Goal: Task Accomplishment & Management: Manage account settings

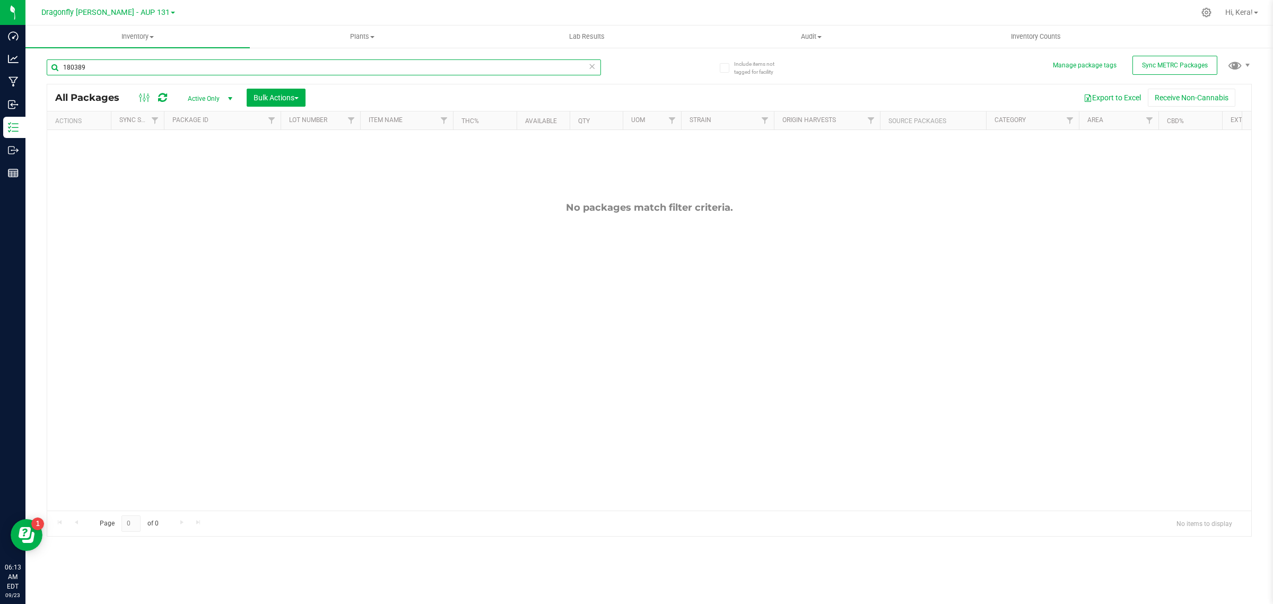
click at [110, 67] on input "180389" at bounding box center [324, 67] width 554 height 16
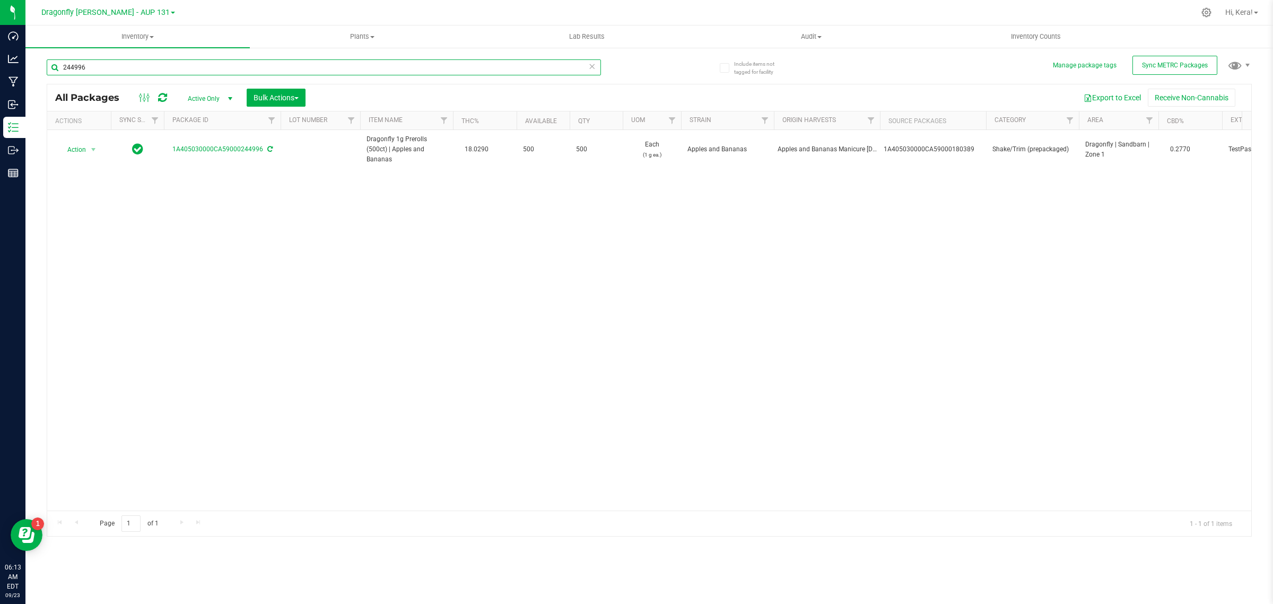
click at [198, 62] on input "244996" at bounding box center [324, 67] width 554 height 16
click at [128, 71] on input "234499" at bounding box center [324, 67] width 554 height 16
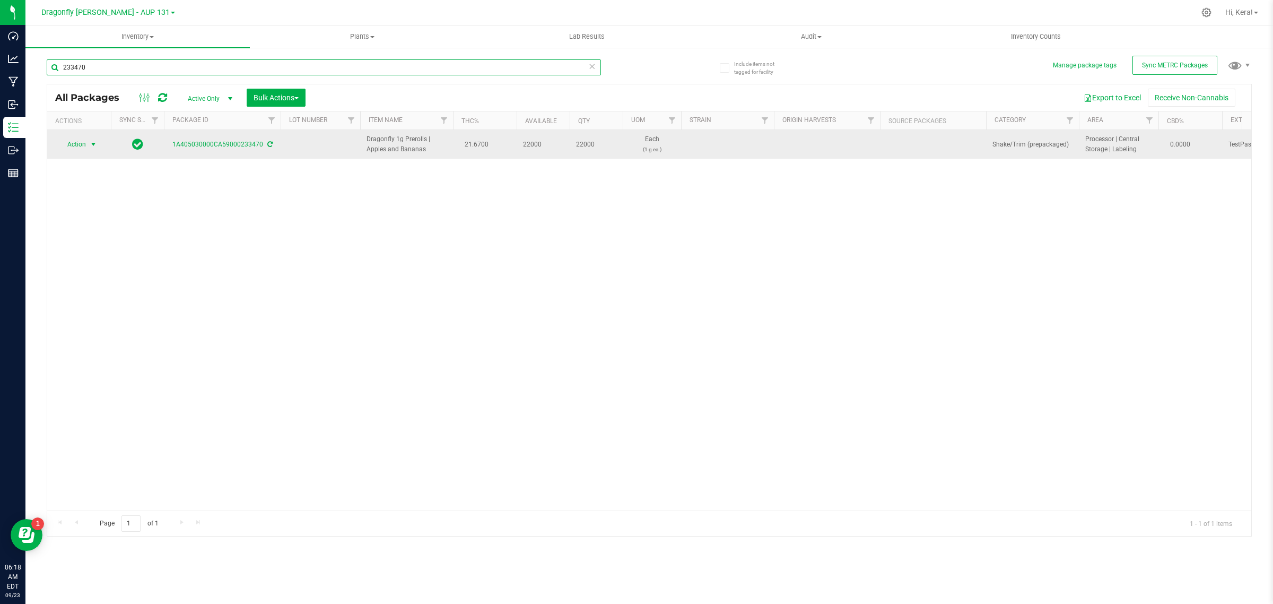
type input "233470"
click at [81, 147] on span "Action" at bounding box center [72, 144] width 29 height 15
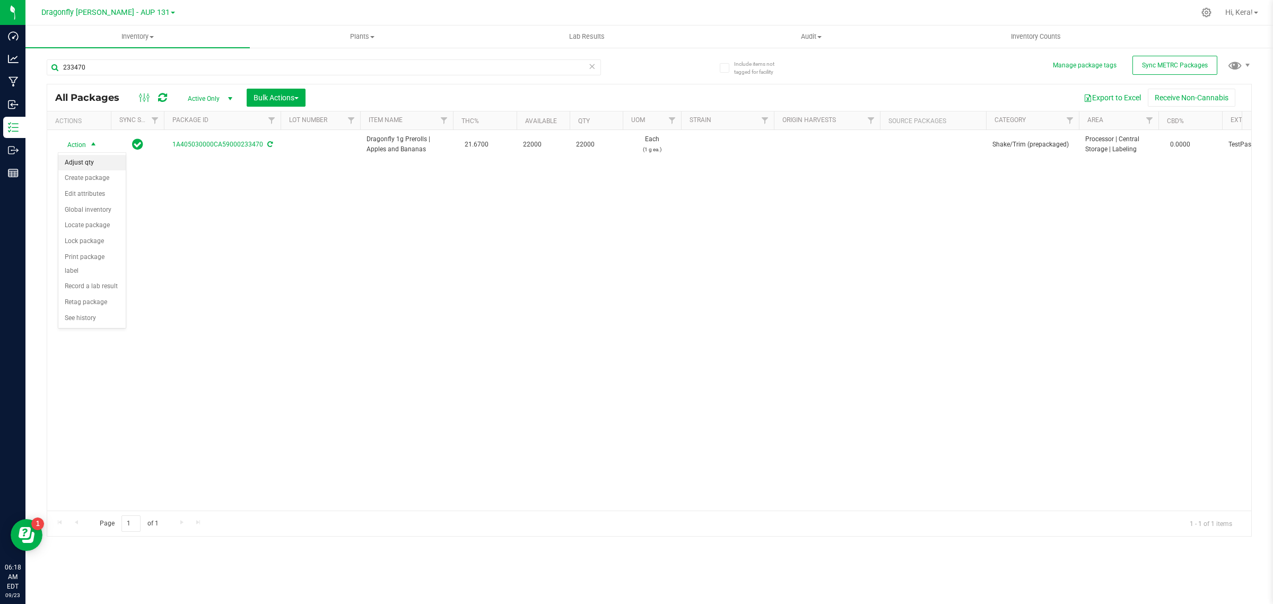
click at [91, 159] on li "Adjust qty" at bounding box center [91, 163] width 67 height 16
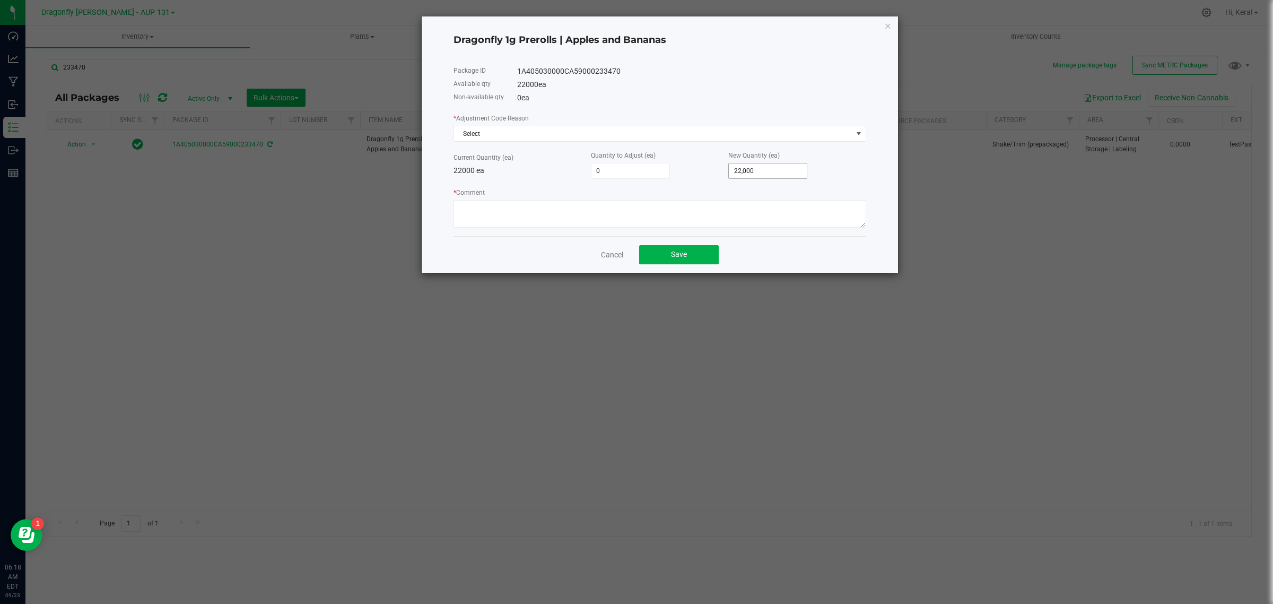
type input "22000"
type input "-2200022000"
type input "-2,200,000,000"
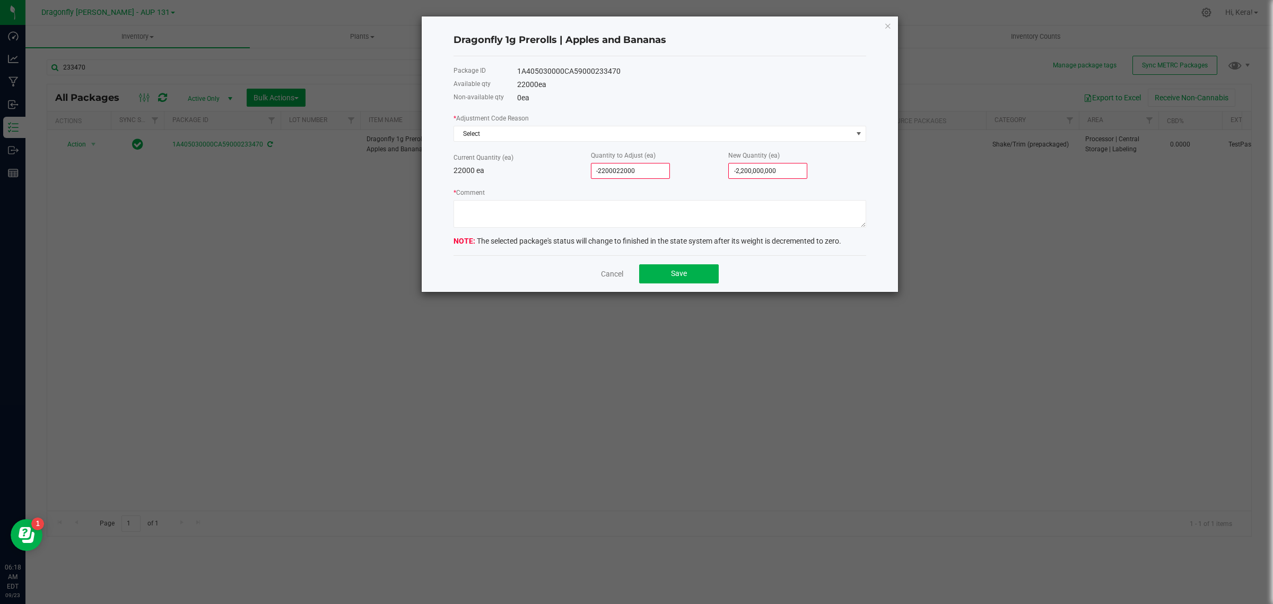
type input "2"
type input "22,002"
type input "21"
type input "22,021"
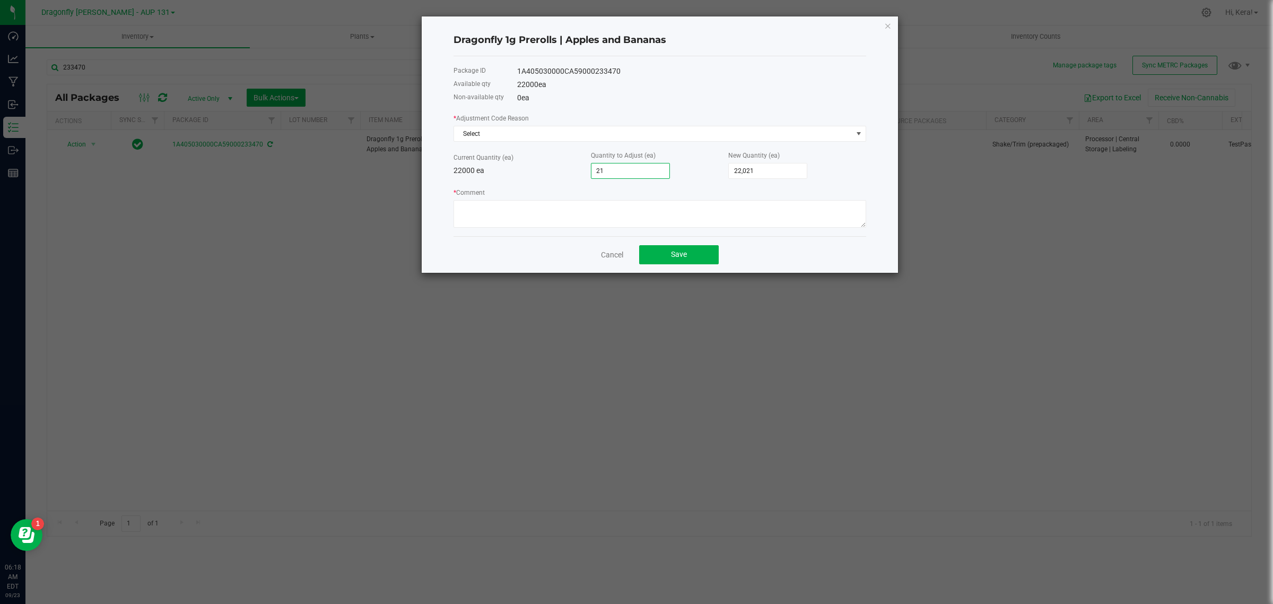
type input "216"
type input "22,216"
type input "2168"
type input "24,168"
type input "21680"
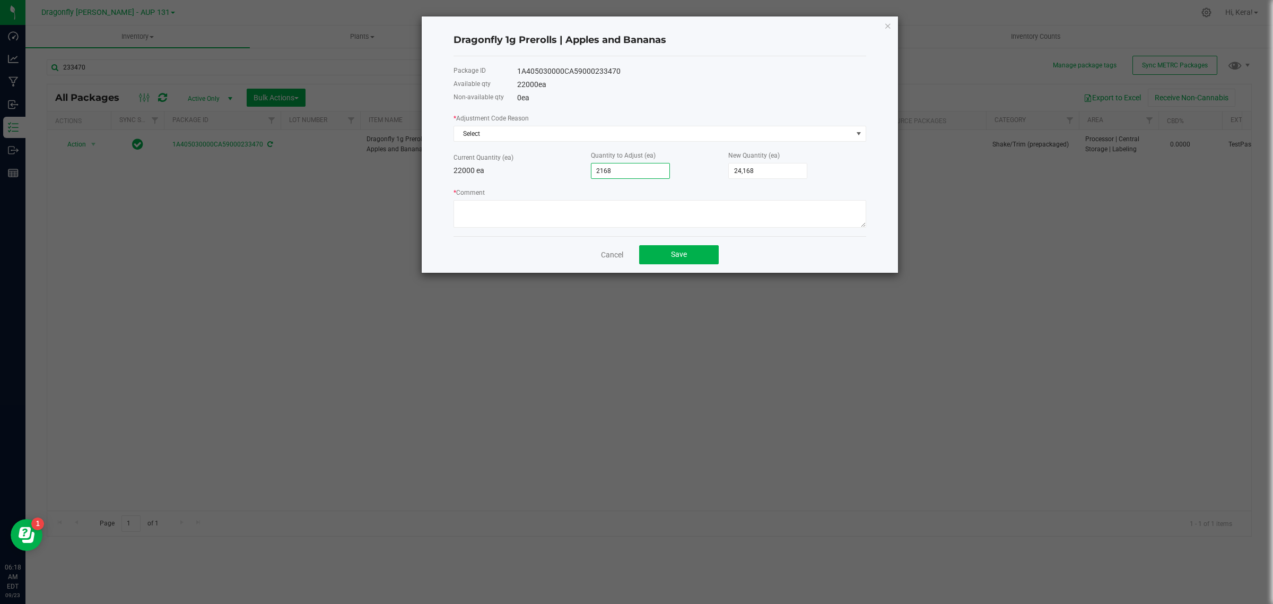
type input "43,680"
type input "2168"
type input "24,168"
type input "216"
type input "22,216"
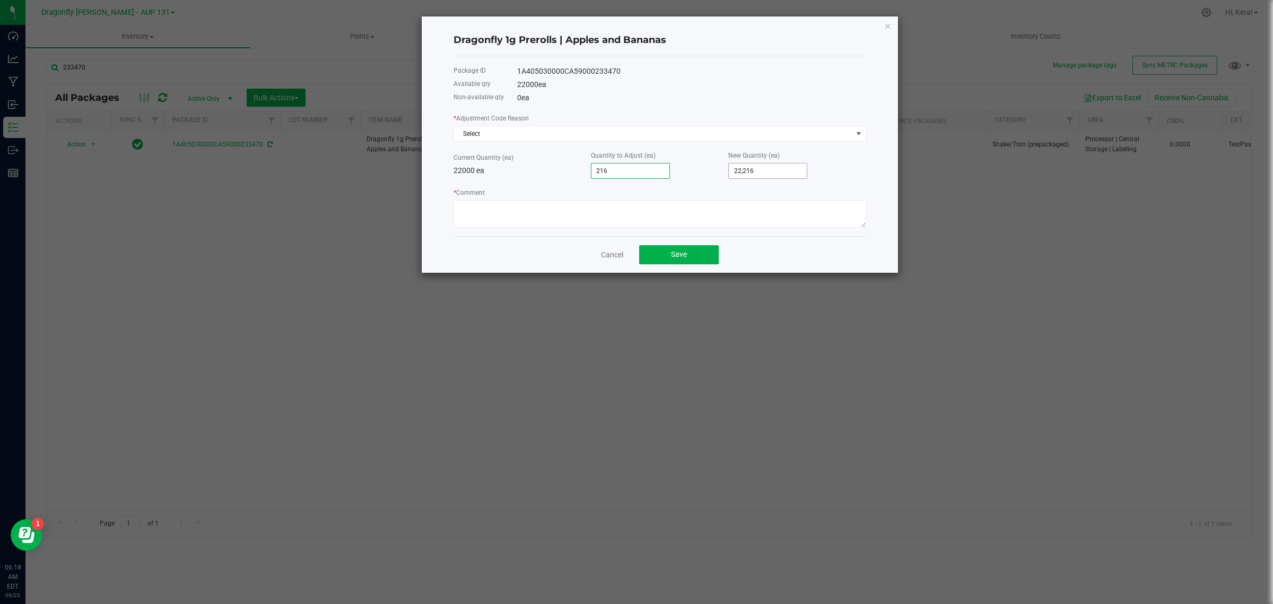
type input "21"
type input "22,021"
type input "2"
type input "22,002"
type input "22,000"
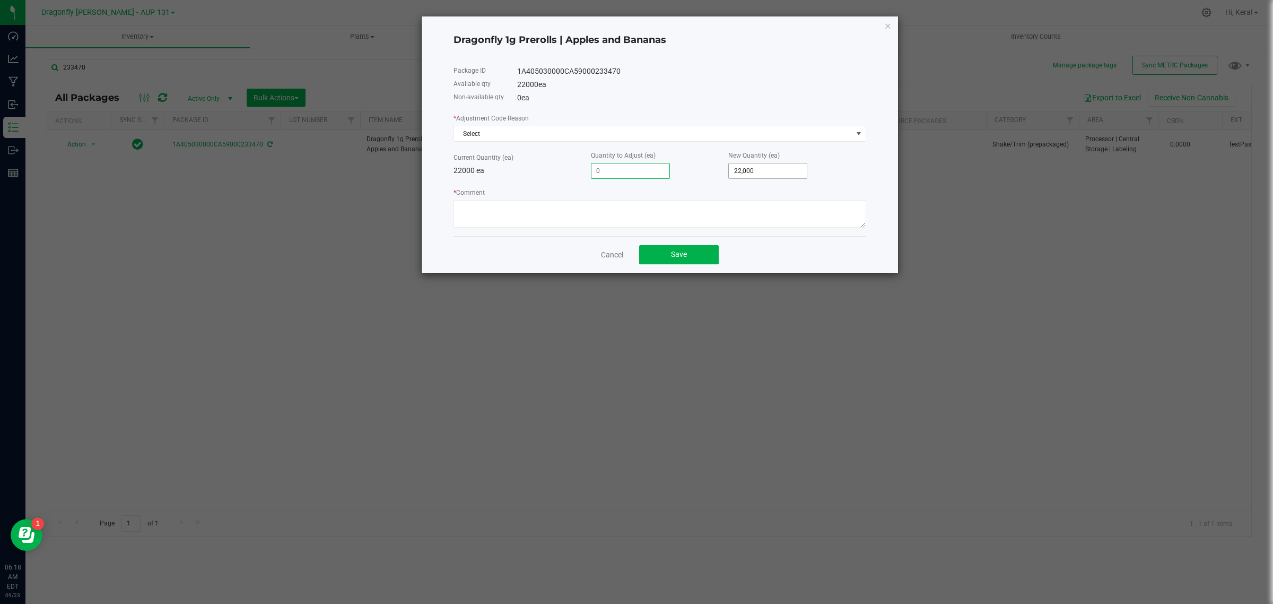
type input "22000"
click at [772, 171] on input "22000" at bounding box center [768, 170] width 78 height 15
type input "-21,998"
type input "2"
type input "-21,979"
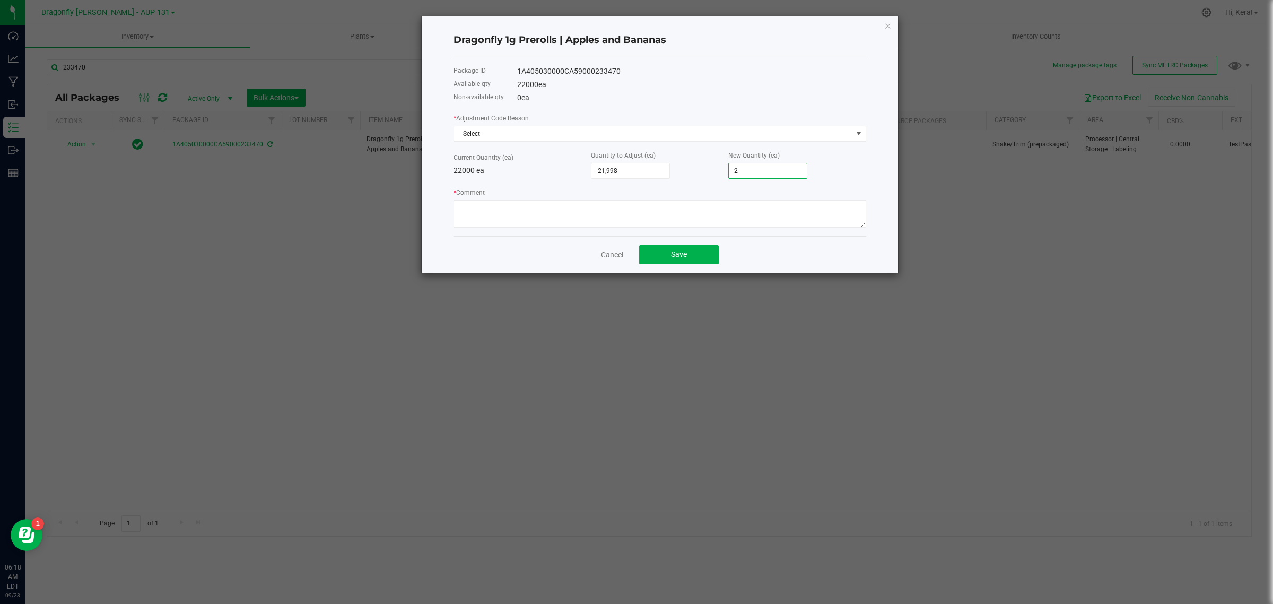
type input "21"
type input "-21,784"
type input "216"
type input "-19,832"
type input "2168"
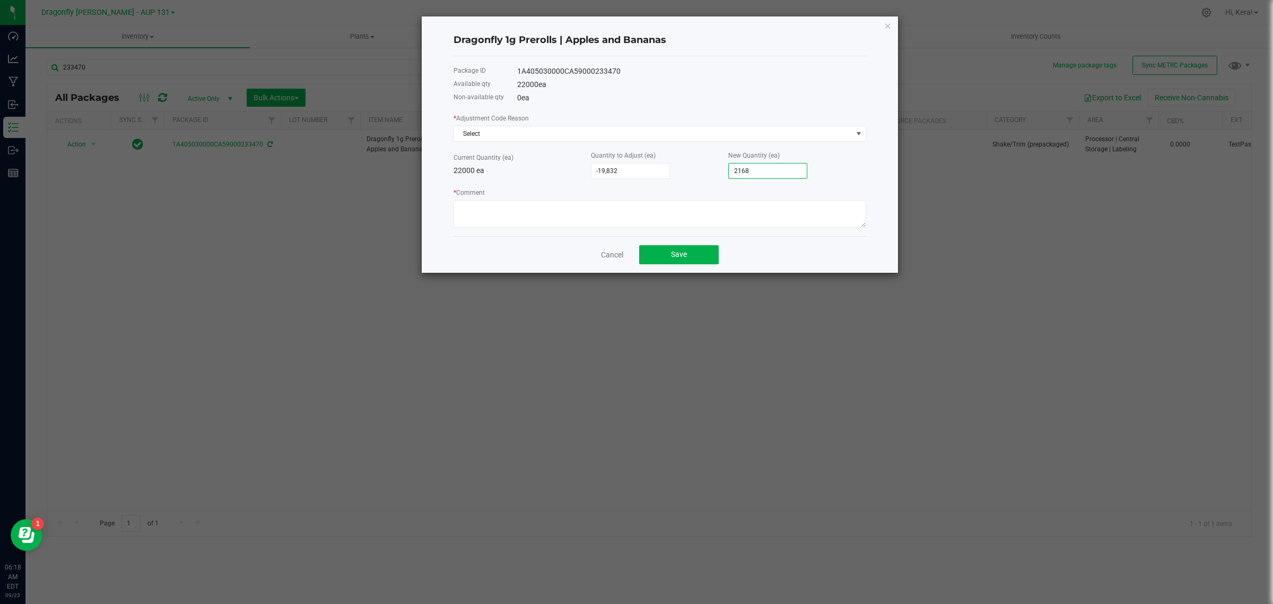
type input "-320"
type input "21,680"
click at [473, 128] on span "Select" at bounding box center [653, 133] width 398 height 15
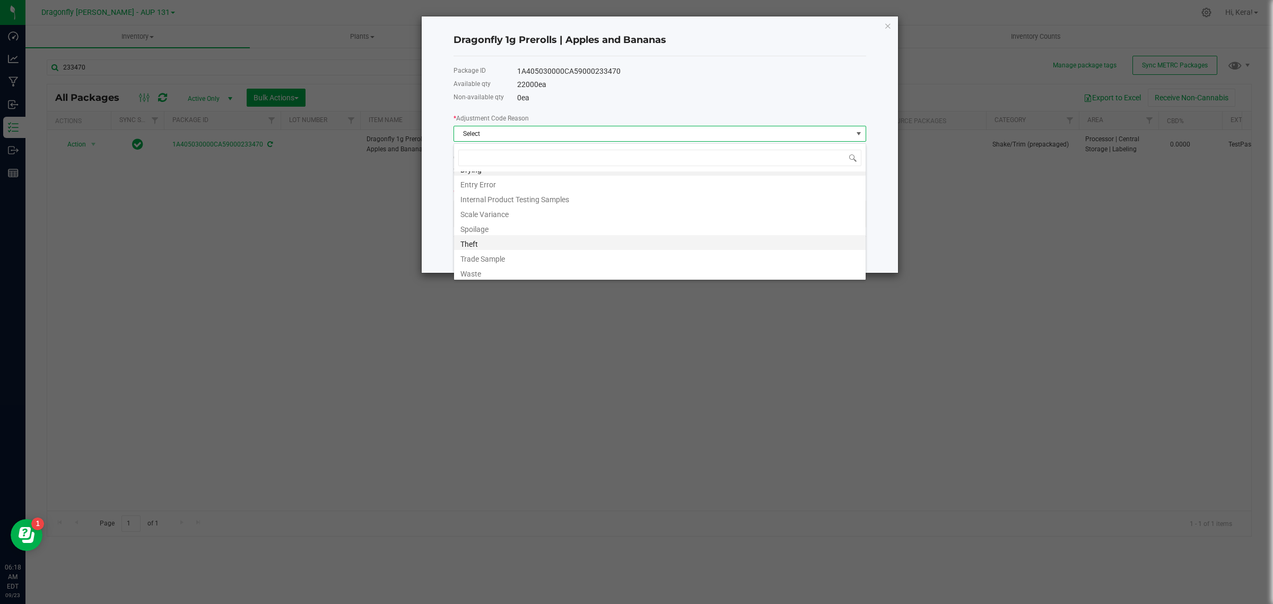
scroll to position [12, 0]
click at [485, 272] on li "Waste" at bounding box center [660, 270] width 412 height 15
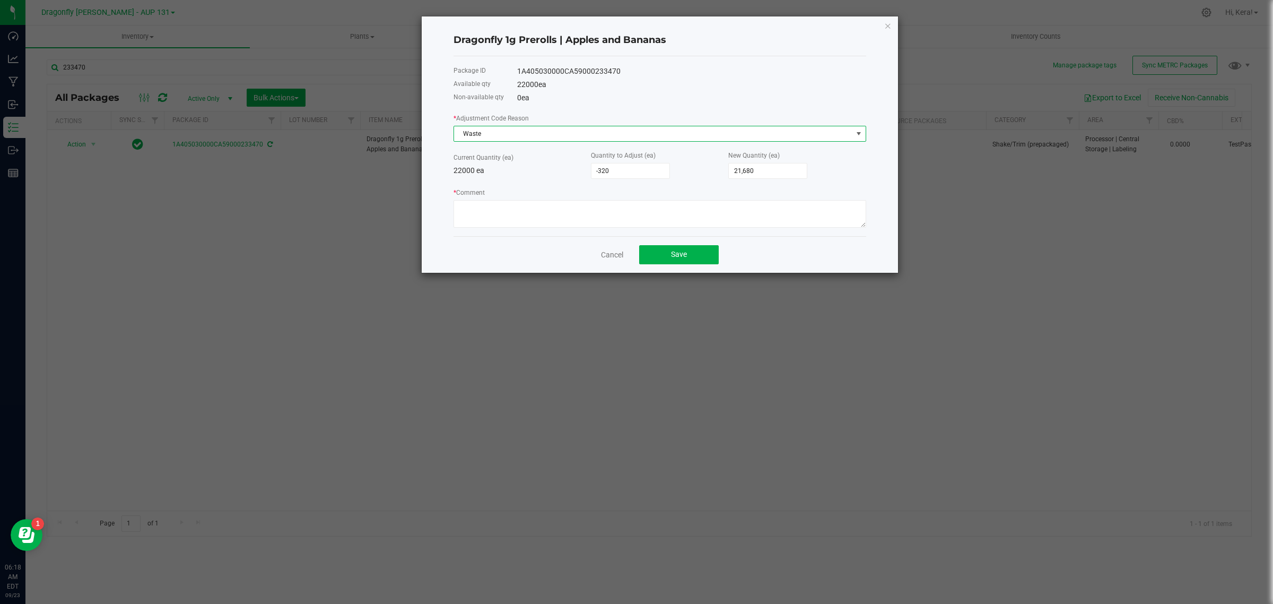
click at [522, 131] on span "Waste" at bounding box center [653, 133] width 398 height 15
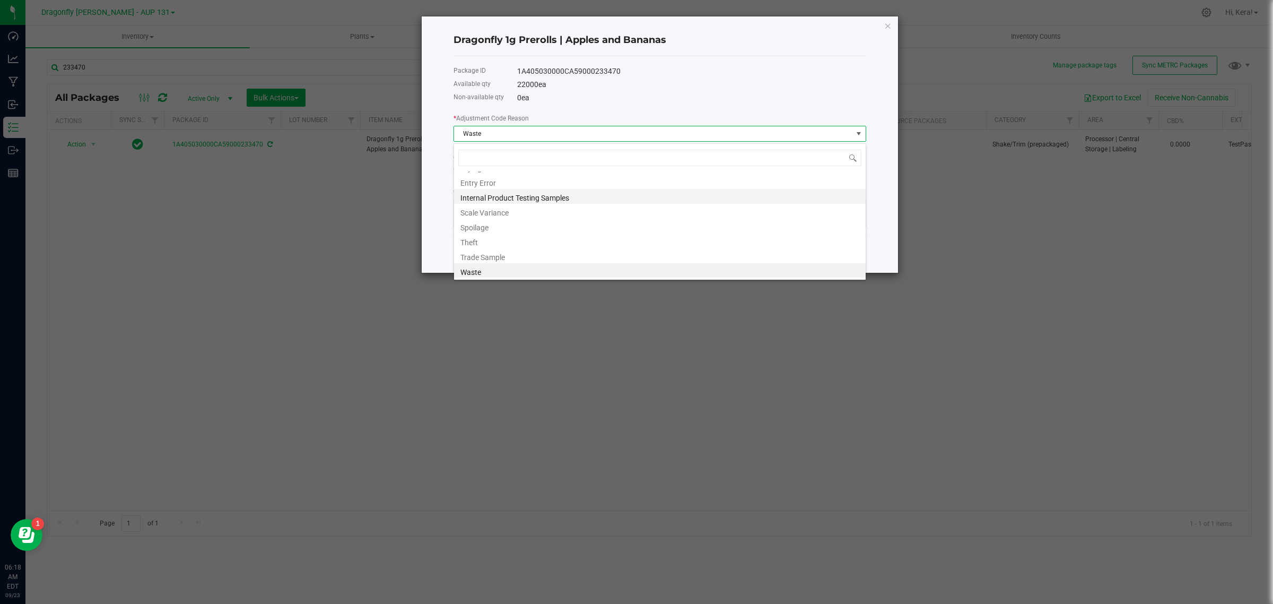
click at [497, 189] on li "Internal Product Testing Samples" at bounding box center [660, 196] width 412 height 15
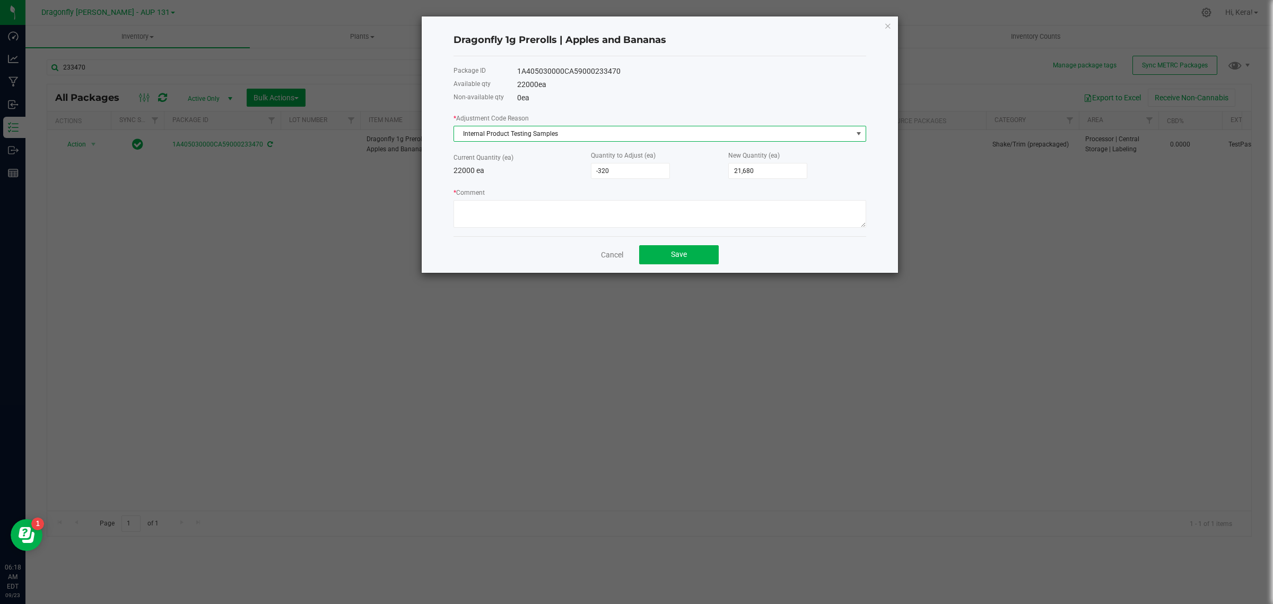
click at [519, 134] on span "Internal Product Testing Samples" at bounding box center [653, 133] width 398 height 15
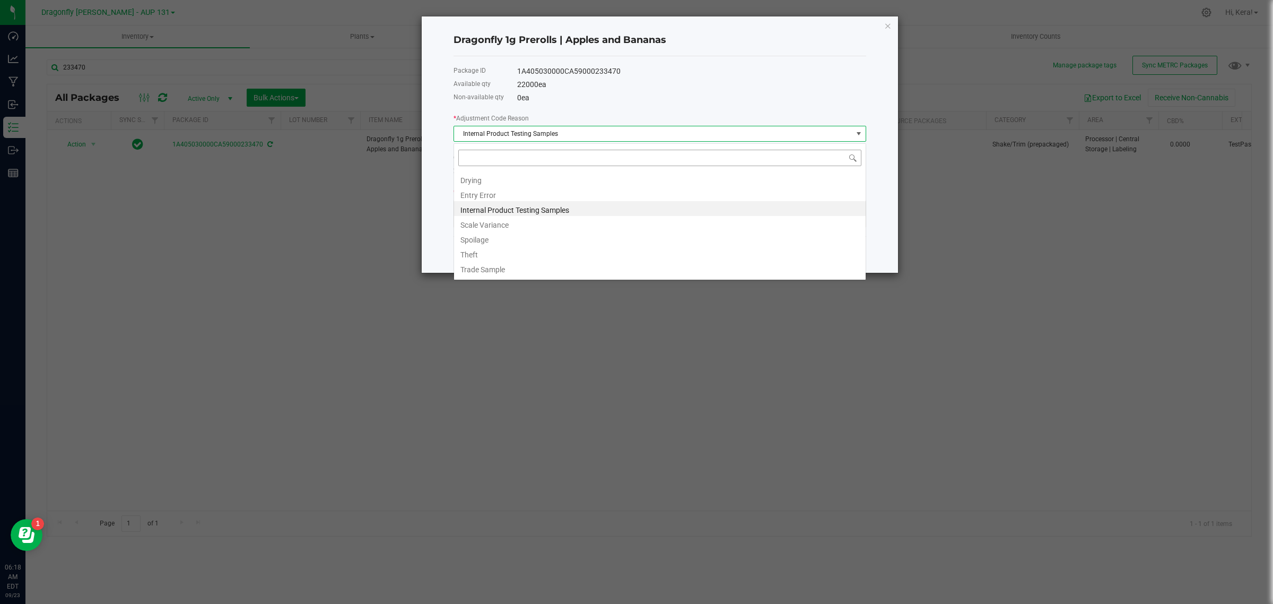
scroll to position [16, 412]
click at [491, 194] on li "Entry Error" at bounding box center [660, 193] width 412 height 15
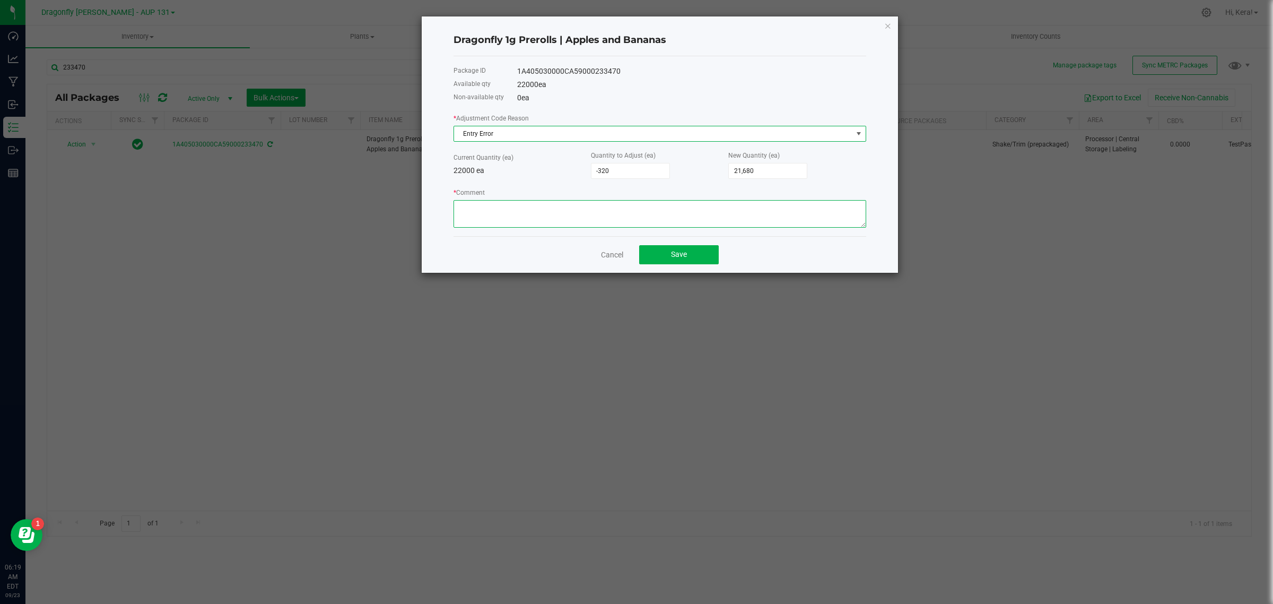
click at [483, 208] on textarea "* Comment" at bounding box center [660, 214] width 413 height 28
type textarea "WRONG QTY ENTERED"
click at [687, 255] on span "Save" at bounding box center [679, 254] width 16 height 8
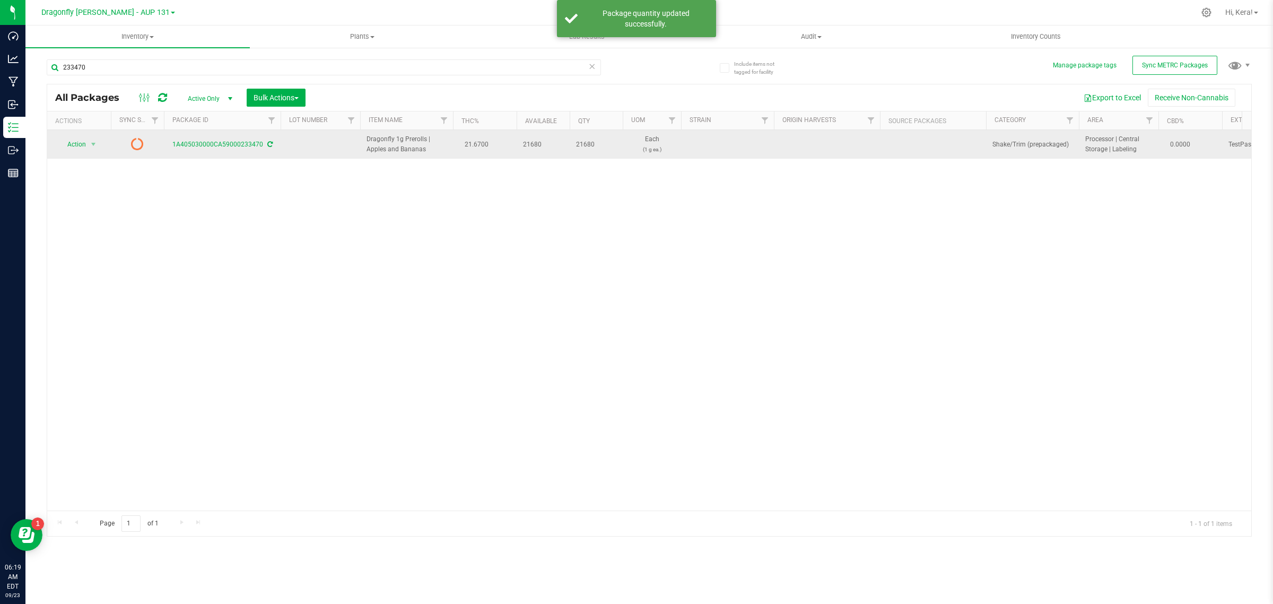
click at [268, 145] on icon at bounding box center [269, 144] width 5 height 6
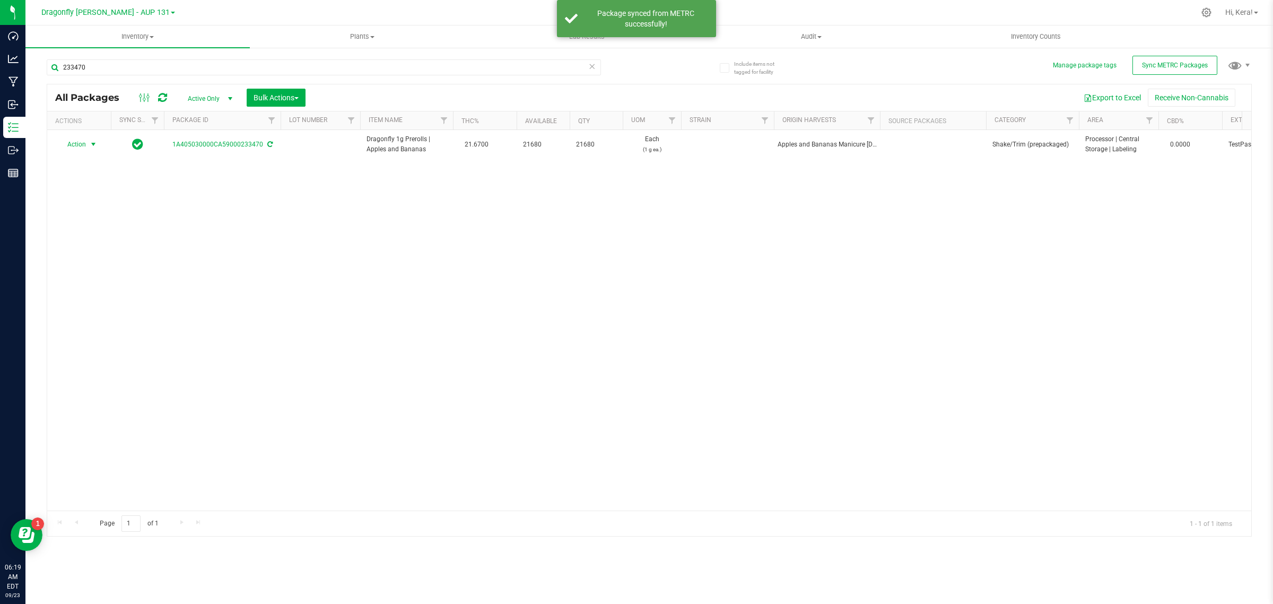
click at [80, 144] on span "Action" at bounding box center [72, 144] width 29 height 15
click at [80, 178] on li "Create package" at bounding box center [91, 178] width 67 height 16
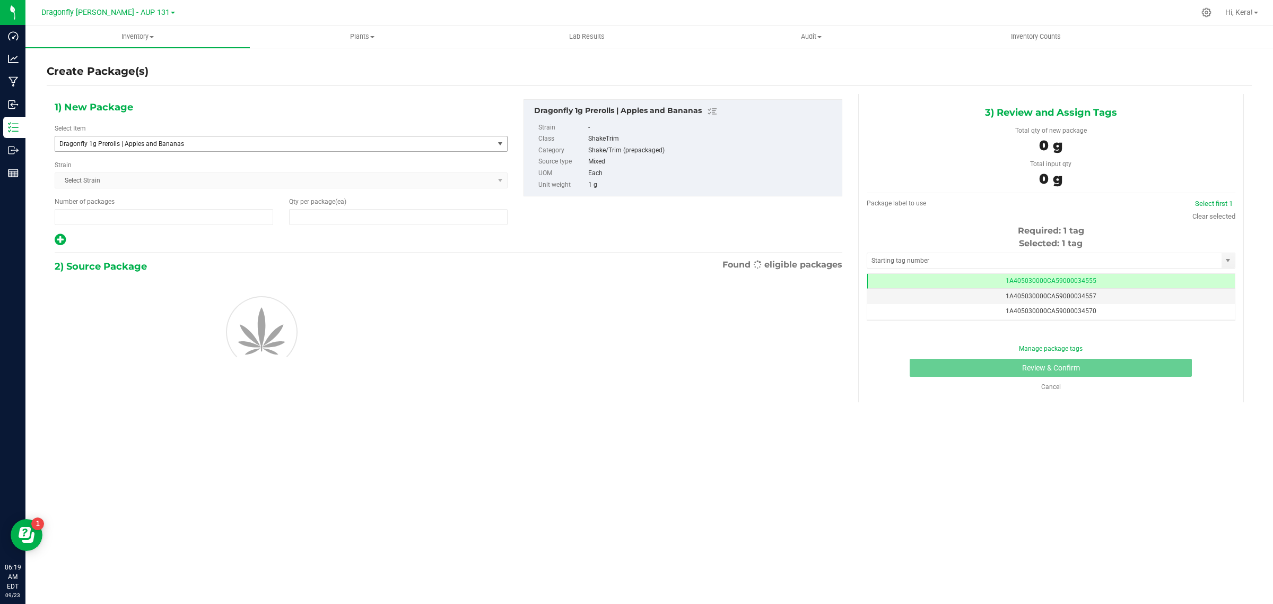
type input "1"
type input "0"
click at [157, 141] on span "Dragonfly 1g Prerolls | Apples and Bananas" at bounding box center [265, 143] width 413 height 7
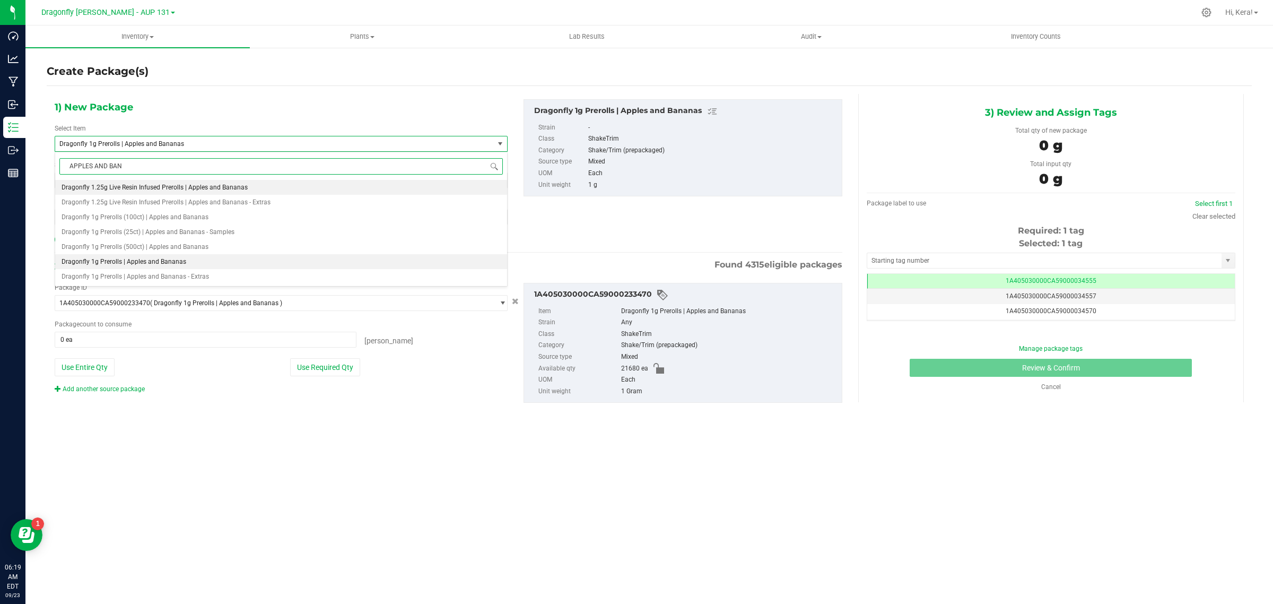
type input "APPLES AND BANA"
click at [170, 239] on li "Dragonfly 1g Prerolls (500ct) | Apples and Bananas" at bounding box center [281, 246] width 452 height 15
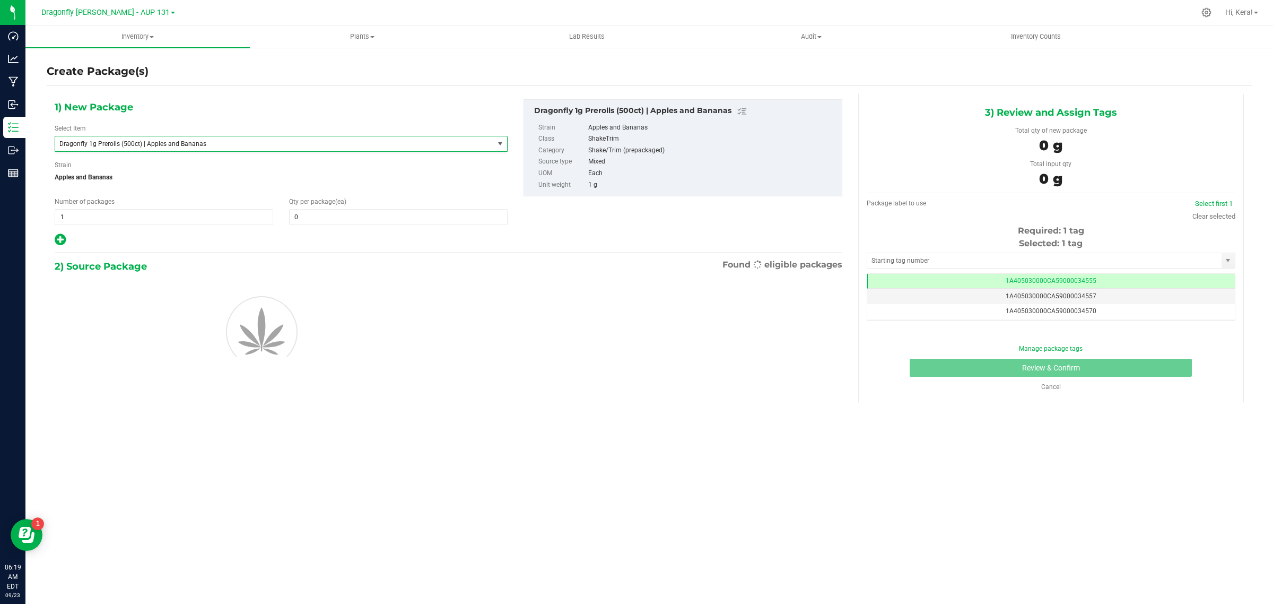
type input "0"
click at [140, 218] on span "1 1" at bounding box center [164, 217] width 219 height 16
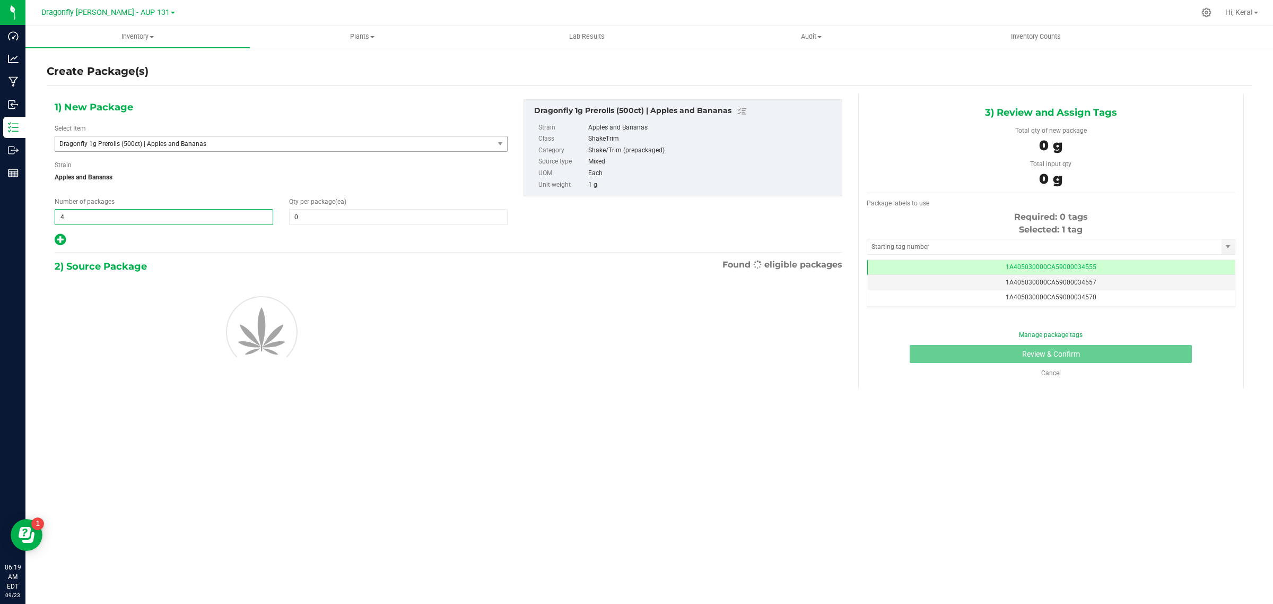
type input "43"
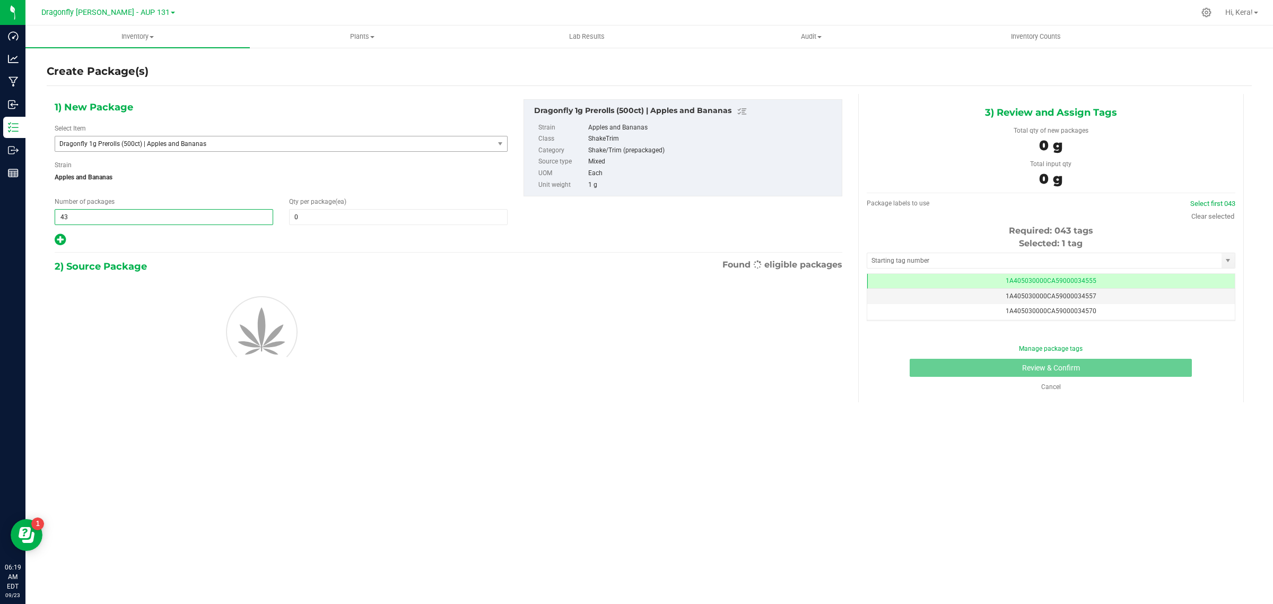
type input "43"
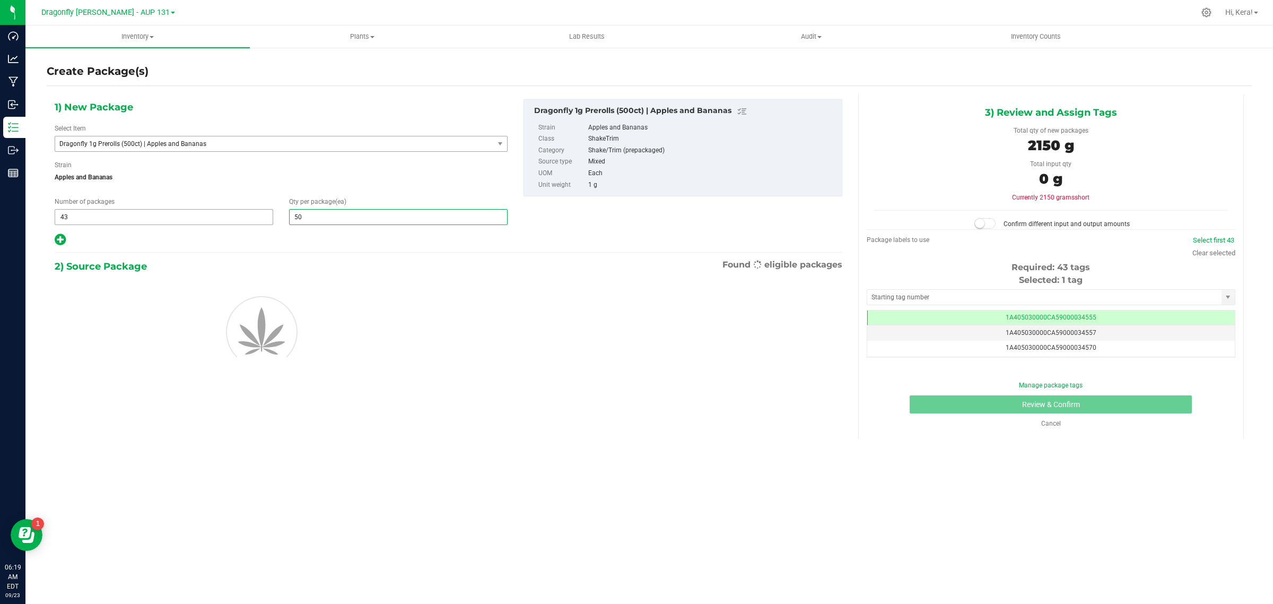
type input "500"
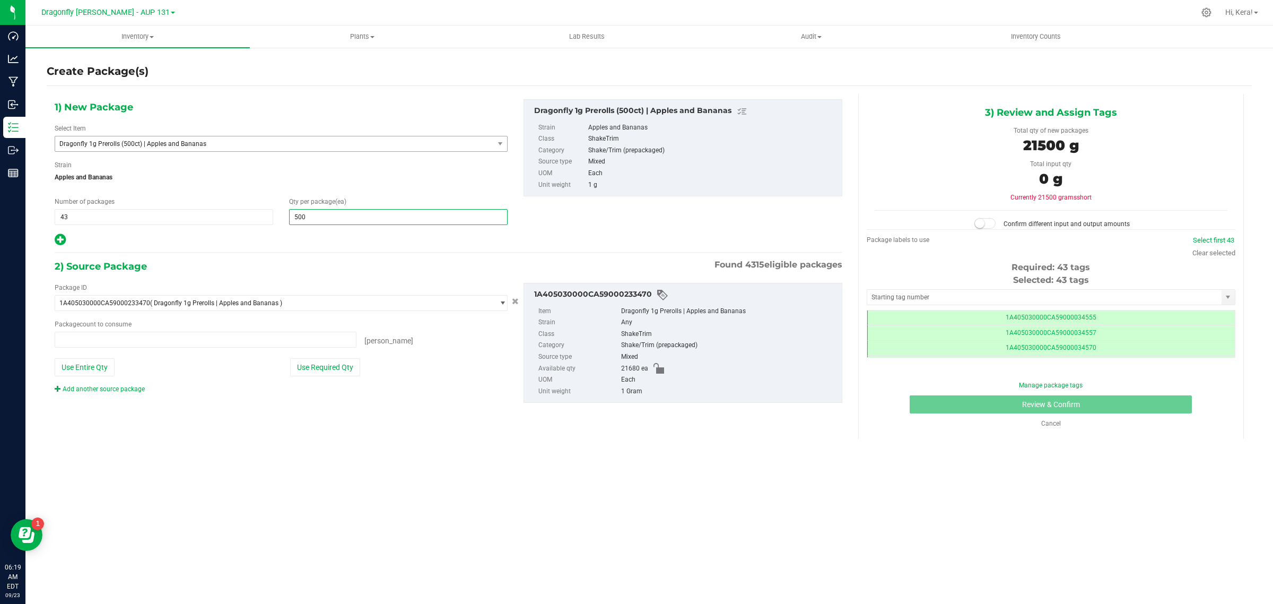
type input "0 ea"
type input "500"
click at [349, 372] on button "Use Required Qty" at bounding box center [325, 367] width 70 height 18
type input "21500 ea"
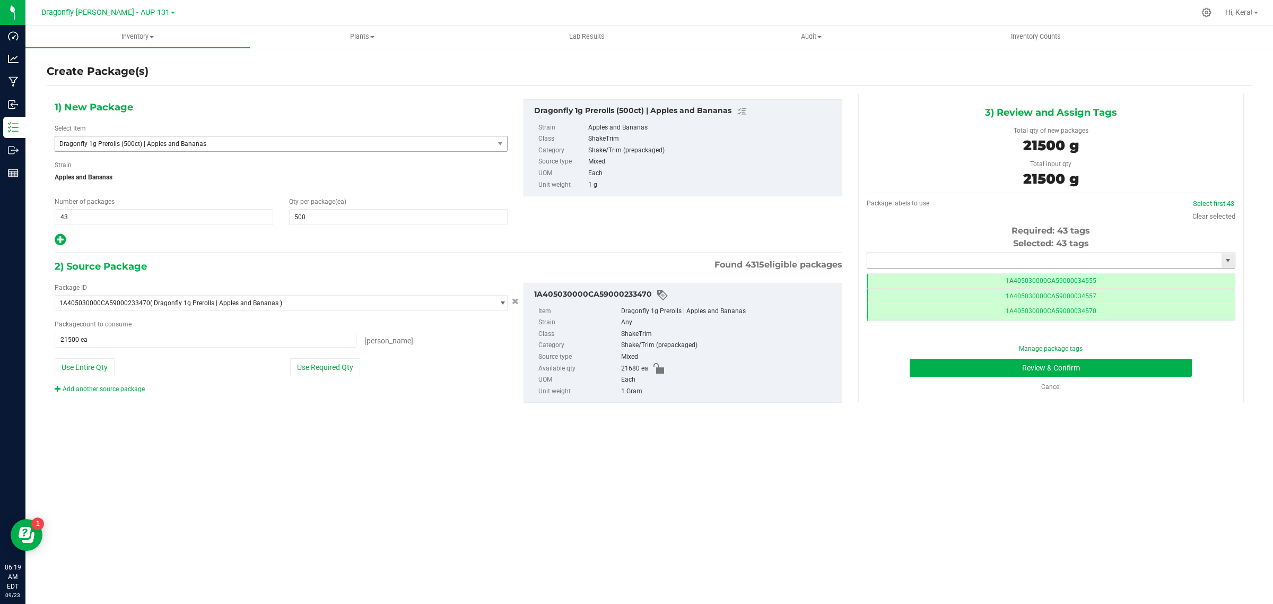
click at [931, 257] on input "text" at bounding box center [1044, 260] width 354 height 15
paste input "1A405030000CA59000245135"
click at [961, 280] on li "1A405030000CA59000245135" at bounding box center [1051, 279] width 368 height 16
type input "1A405030000CA59000245135"
click at [1012, 367] on button "Review & Confirm" at bounding box center [1051, 368] width 282 height 18
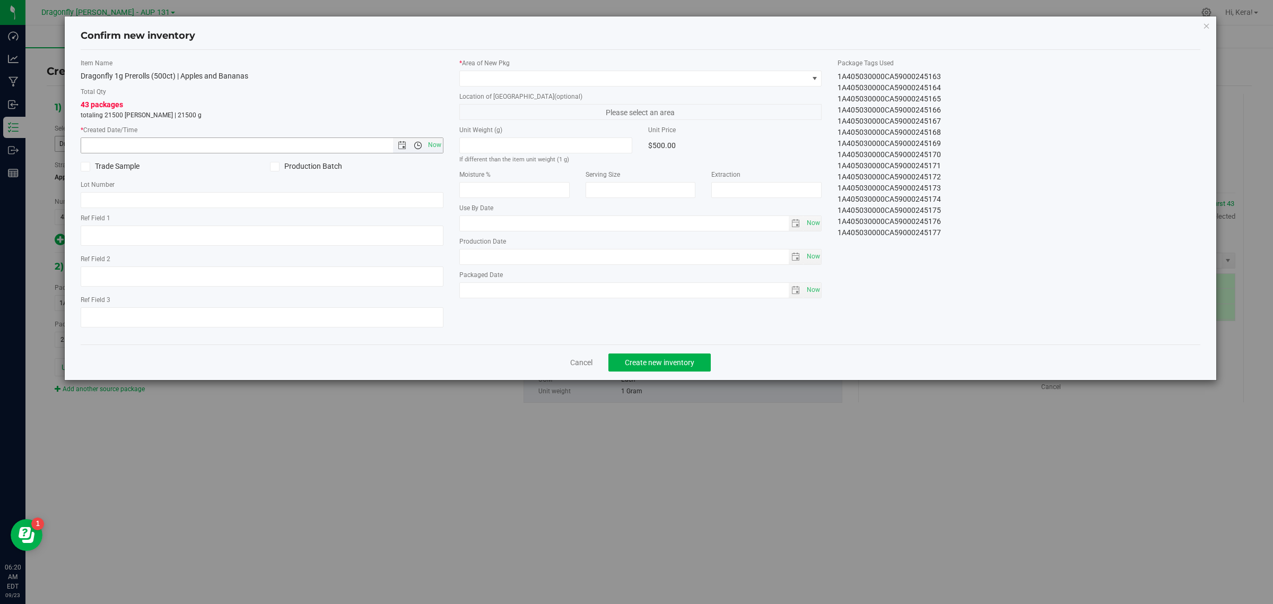
click at [424, 146] on span "Open the time view" at bounding box center [418, 145] width 18 height 8
click at [433, 145] on span "Now" at bounding box center [434, 144] width 18 height 15
type input "[DATE] 6:20 AM"
click at [517, 77] on span at bounding box center [634, 78] width 349 height 15
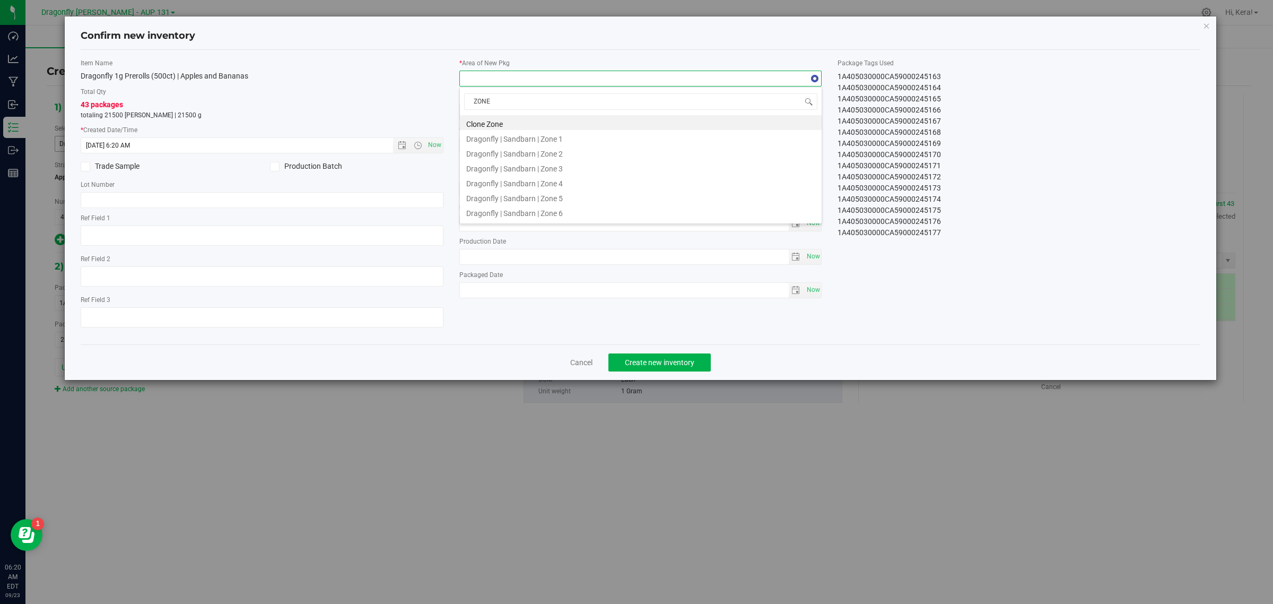
type input "ZONE 1"
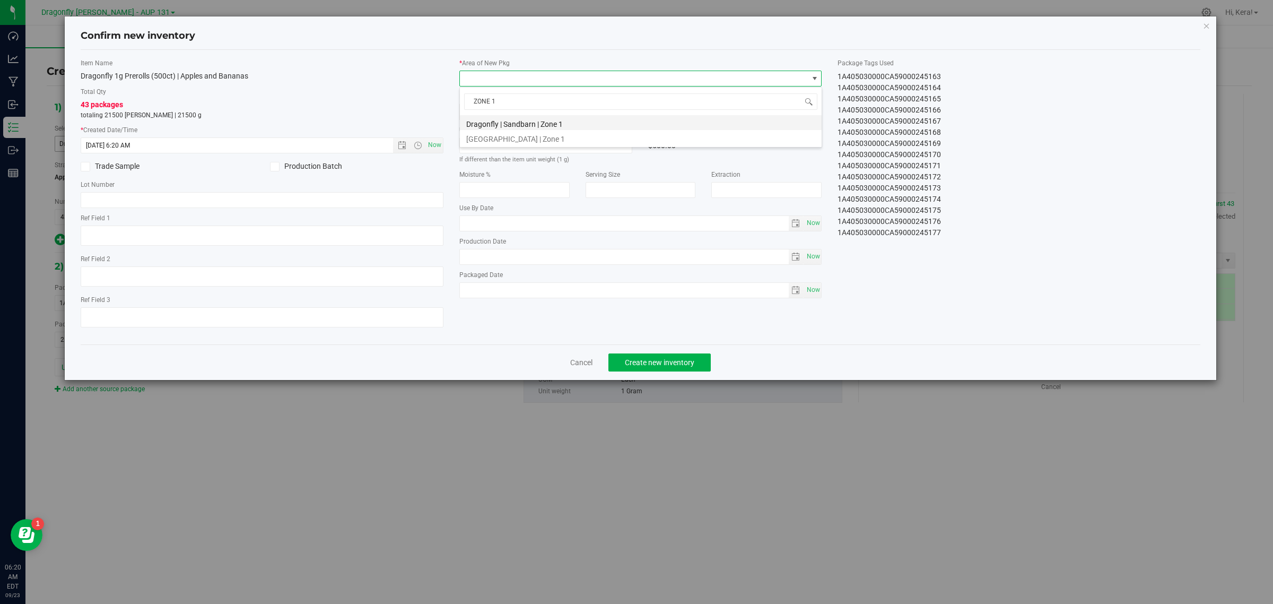
click at [523, 123] on li "Dragonfly | Sandbarn | Zone 1" at bounding box center [641, 122] width 362 height 15
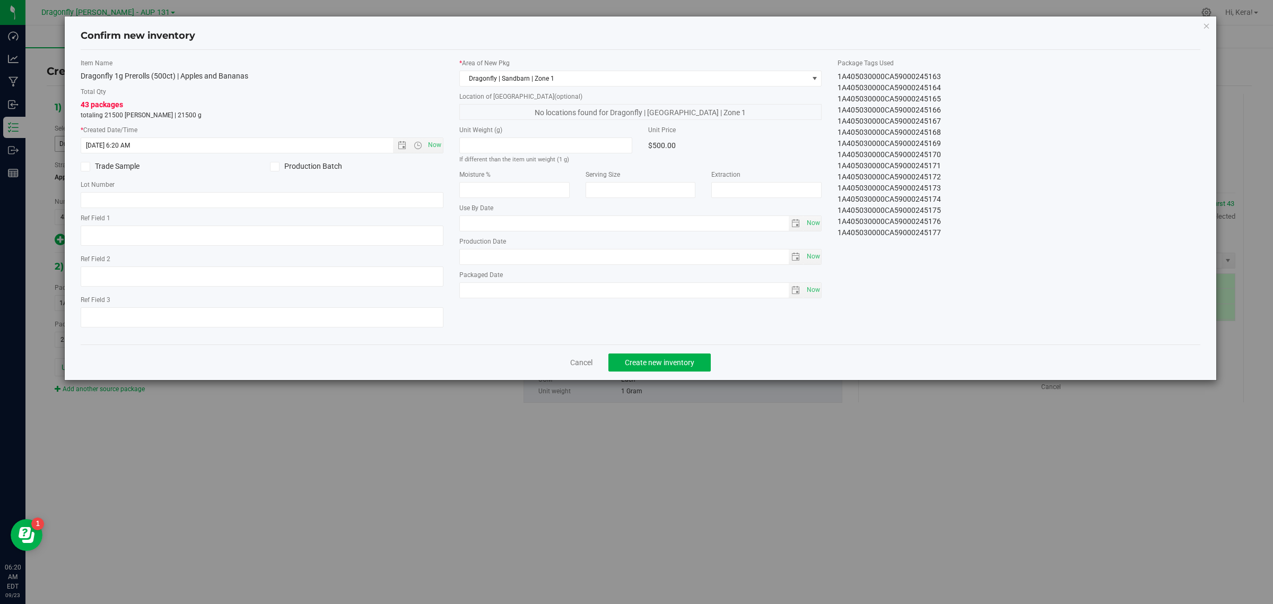
drag, startPoint x: 1115, startPoint y: 30, endPoint x: 1119, endPoint y: 86, distance: 56.4
click at [1119, 88] on div "Confirm new inventory Item Name Dragonfly 1g Prerolls (500ct) | Apples and Bana…" at bounding box center [641, 197] width 1152 height 363
click at [638, 356] on button "Create new inventory" at bounding box center [660, 362] width 102 height 18
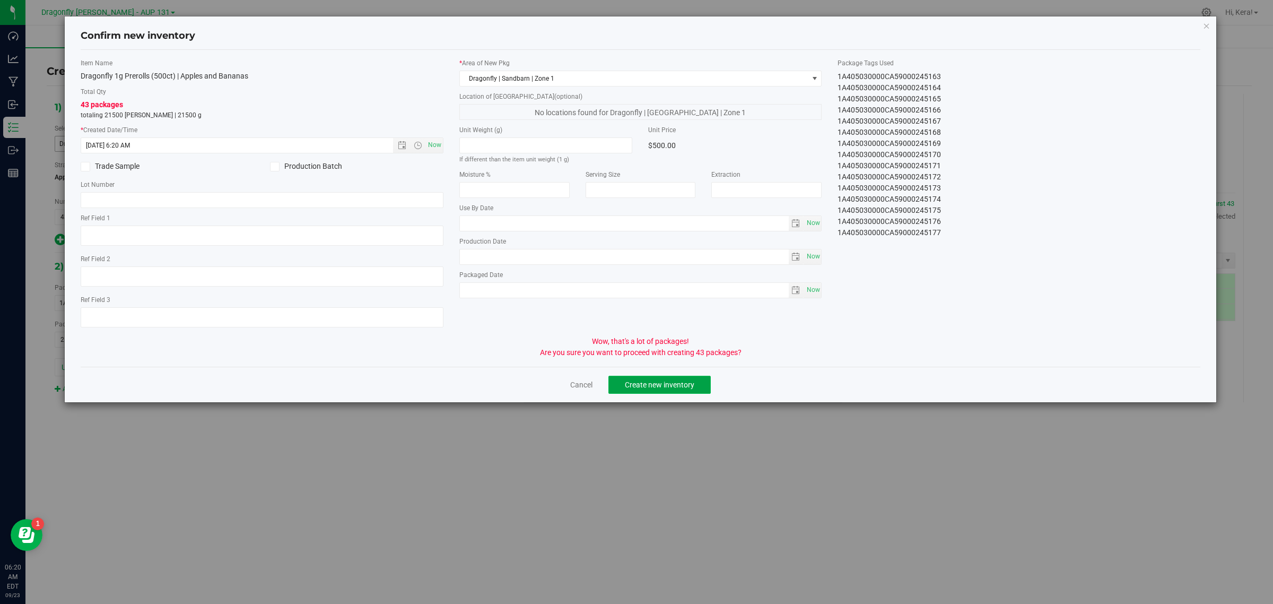
click at [655, 383] on span "Create new inventory" at bounding box center [660, 384] width 70 height 8
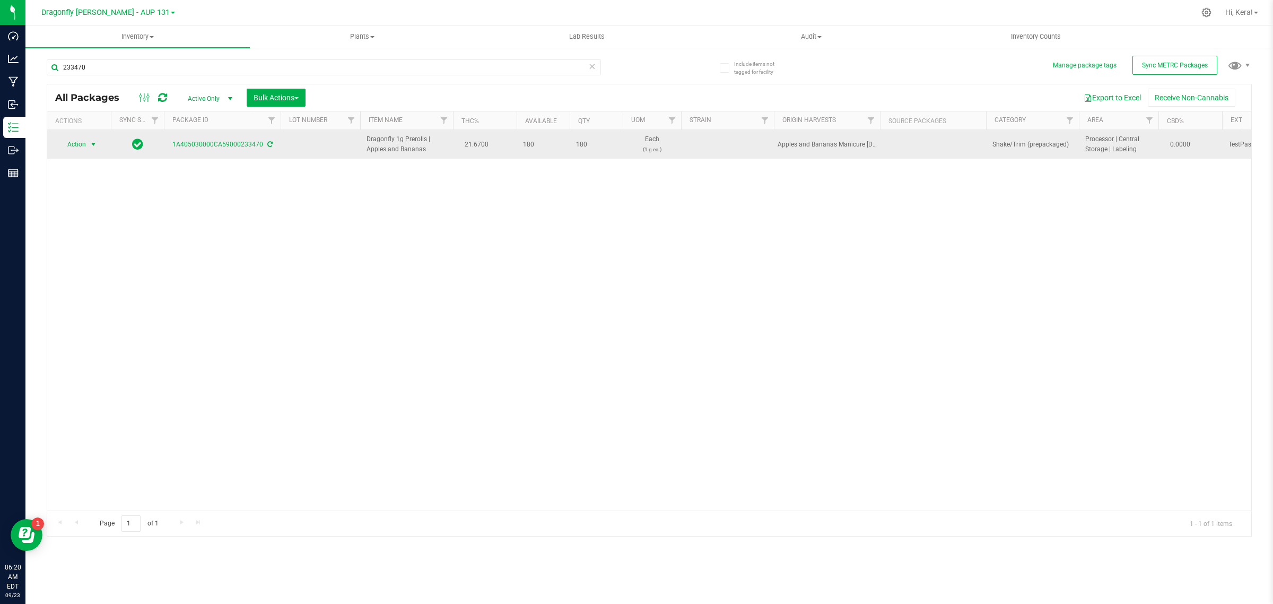
click at [86, 144] on span "Action" at bounding box center [72, 144] width 29 height 15
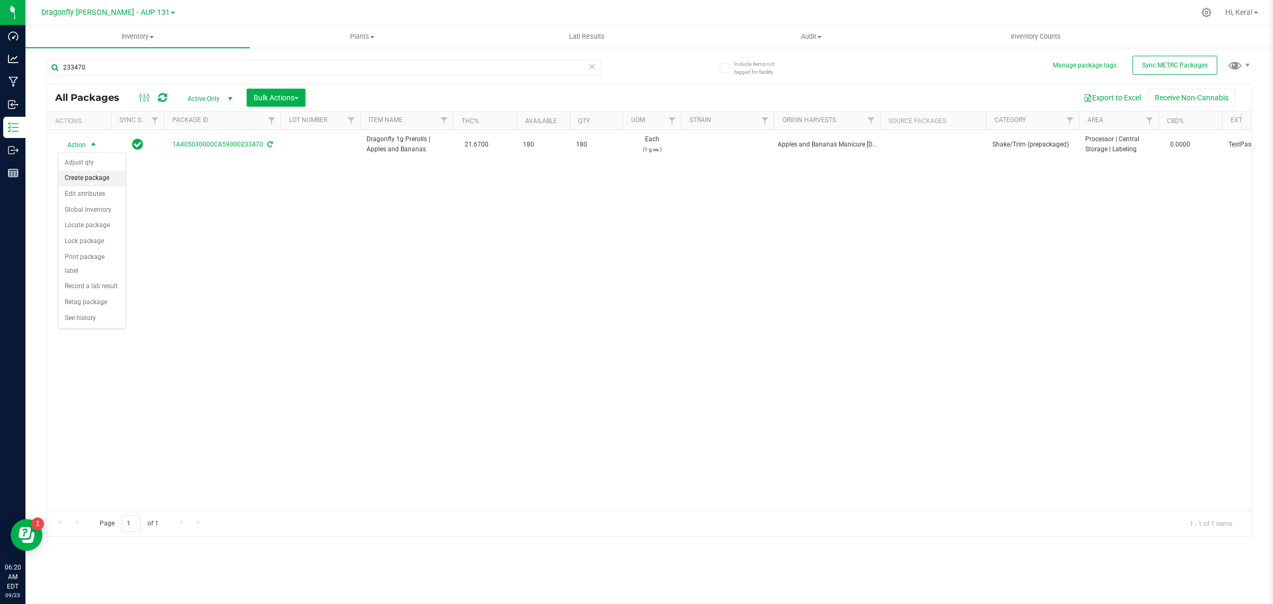
click at [89, 179] on li "Create package" at bounding box center [91, 178] width 67 height 16
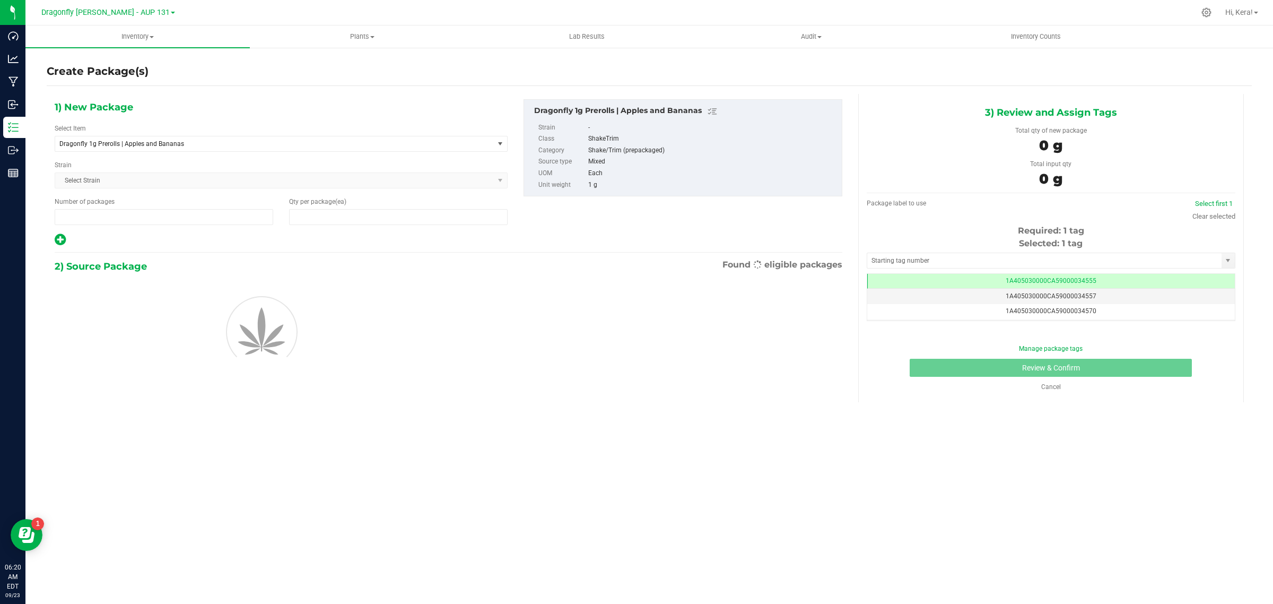
type input "1"
type input "0"
click at [128, 149] on span "Dragonfly 1g Prerolls | Apples and Bananas" at bounding box center [274, 143] width 439 height 15
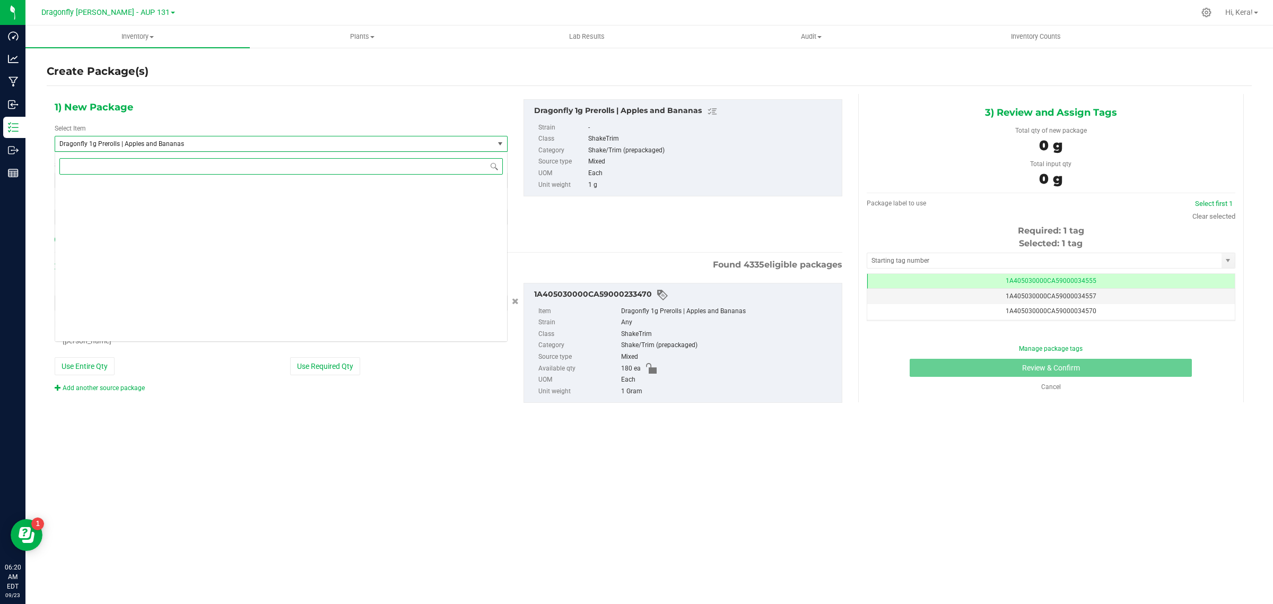
scroll to position [23025, 0]
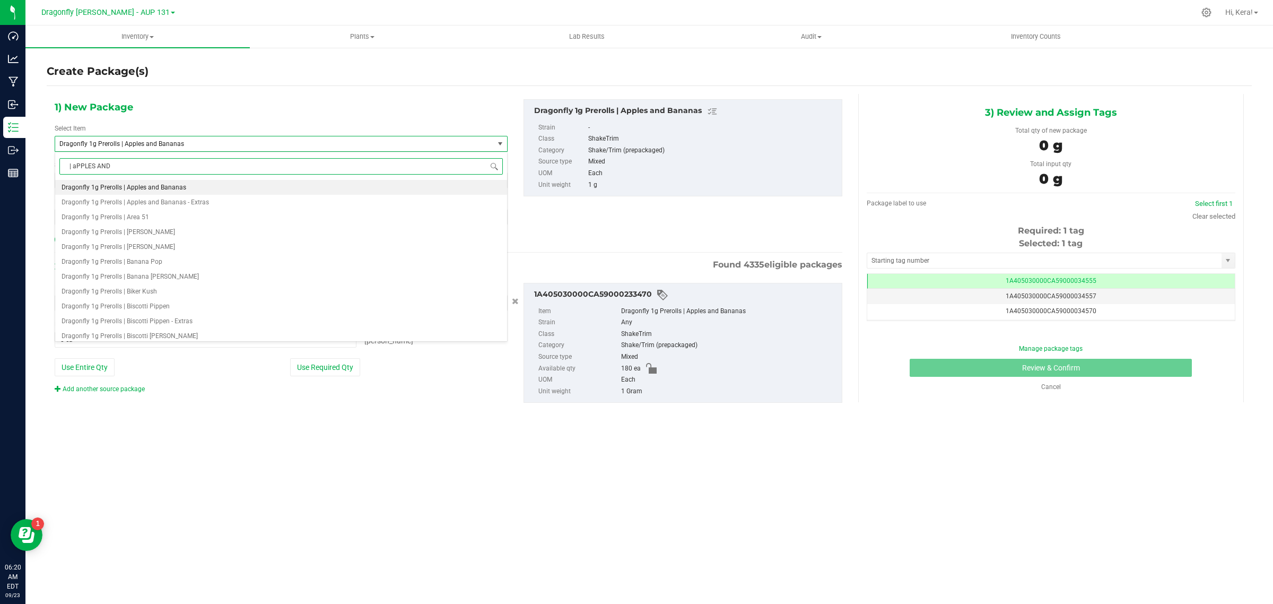
type input "| aPPLES AND"
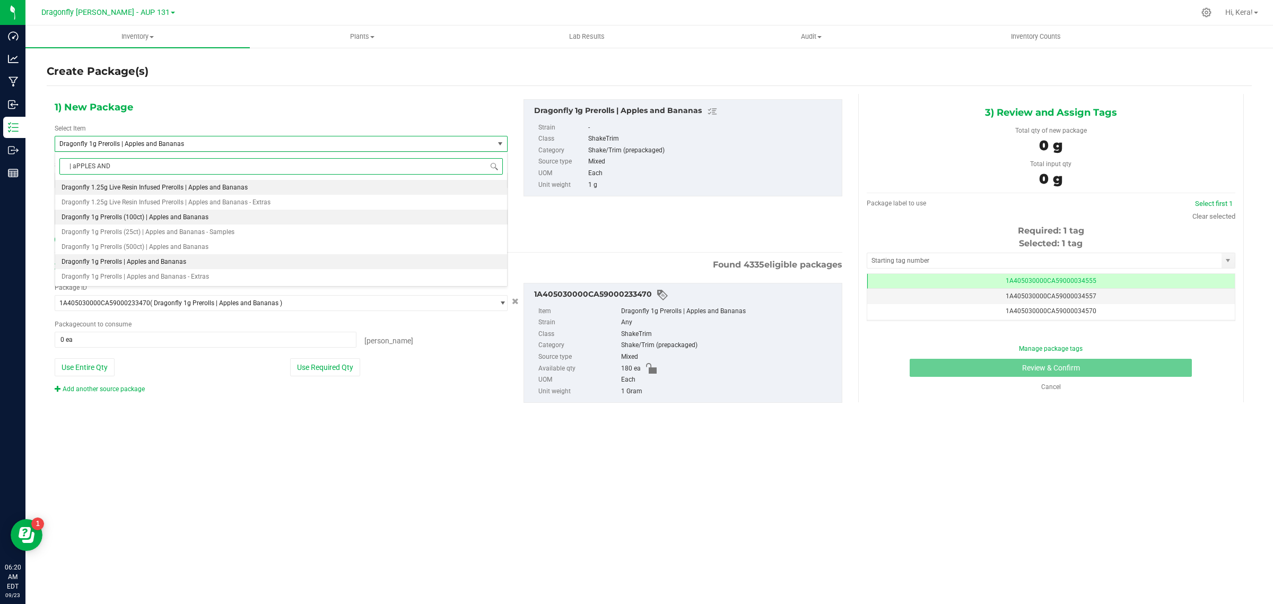
click at [236, 218] on li "Dragonfly 1g Prerolls (100ct) | Apples and Bananas" at bounding box center [281, 217] width 452 height 15
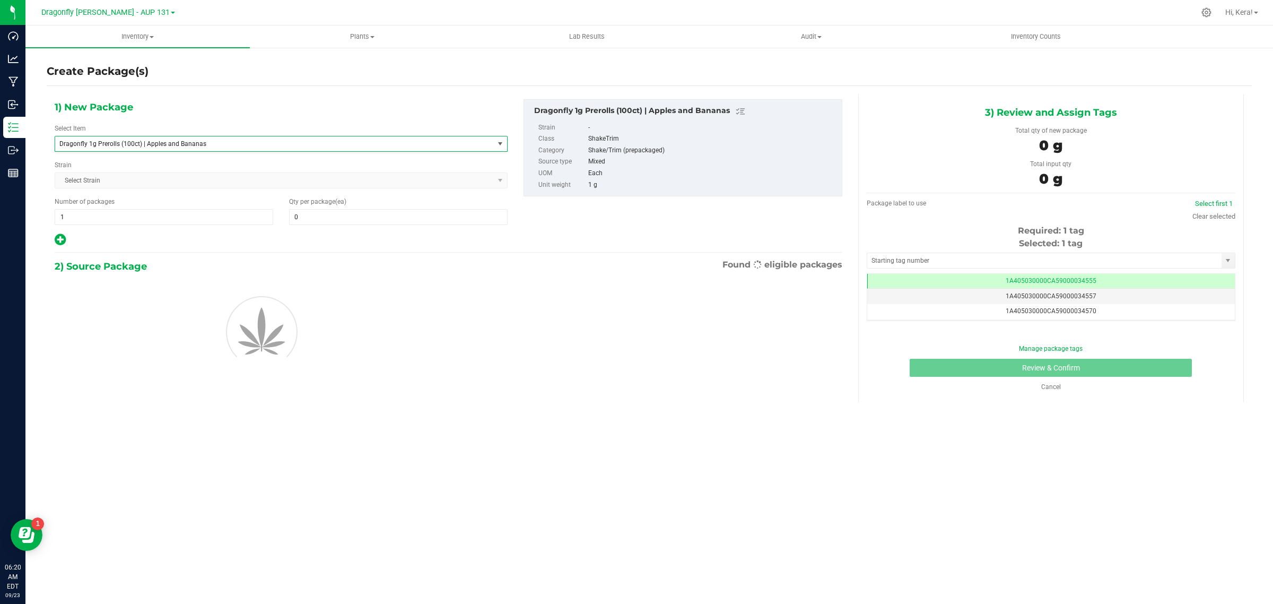
type input "0"
click at [166, 223] on span "1 1" at bounding box center [164, 217] width 219 height 16
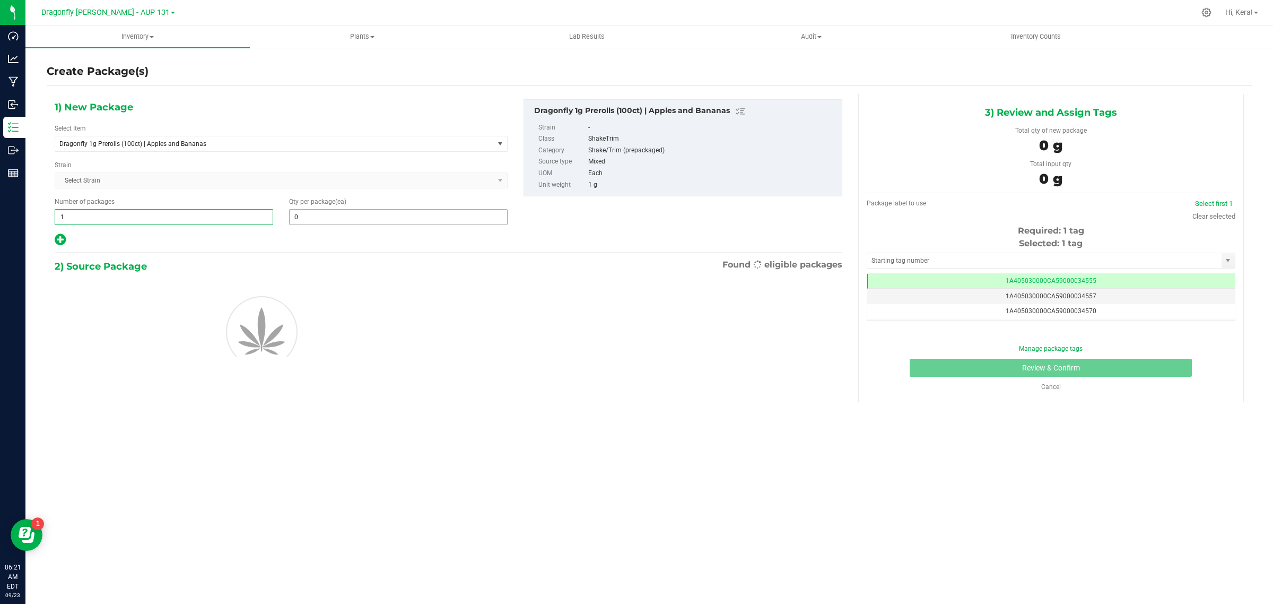
click at [333, 211] on span "0 0" at bounding box center [398, 217] width 219 height 16
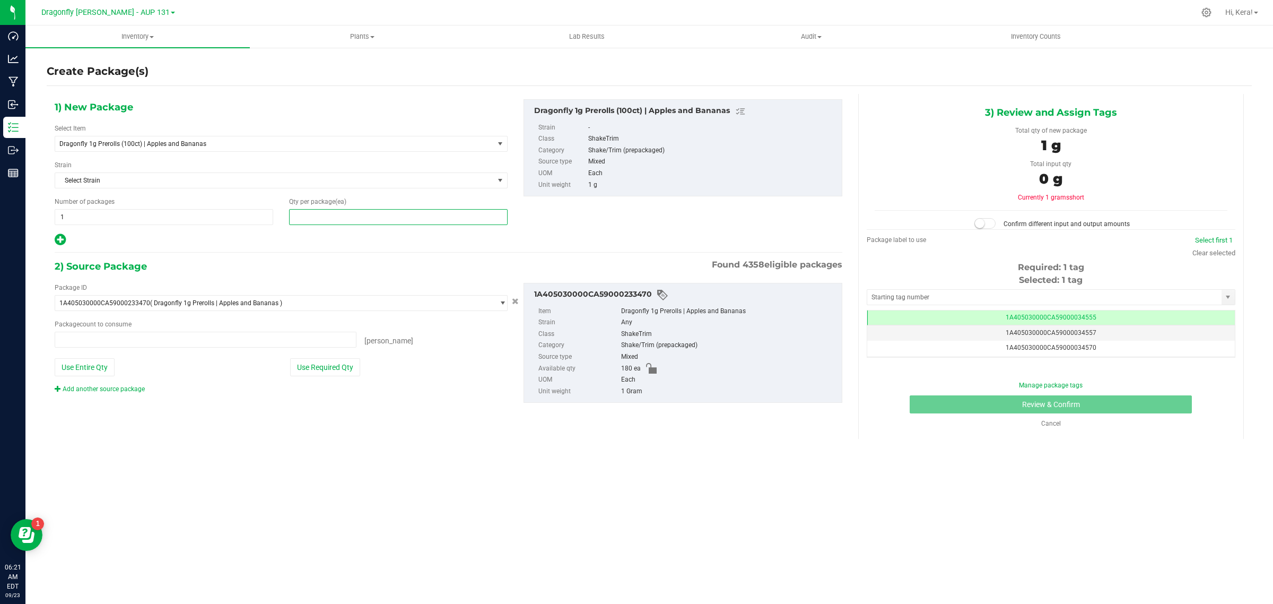
type input "1"
type input "0 ea"
type input "100"
click at [348, 370] on button "Use Required Qty" at bounding box center [325, 367] width 70 height 18
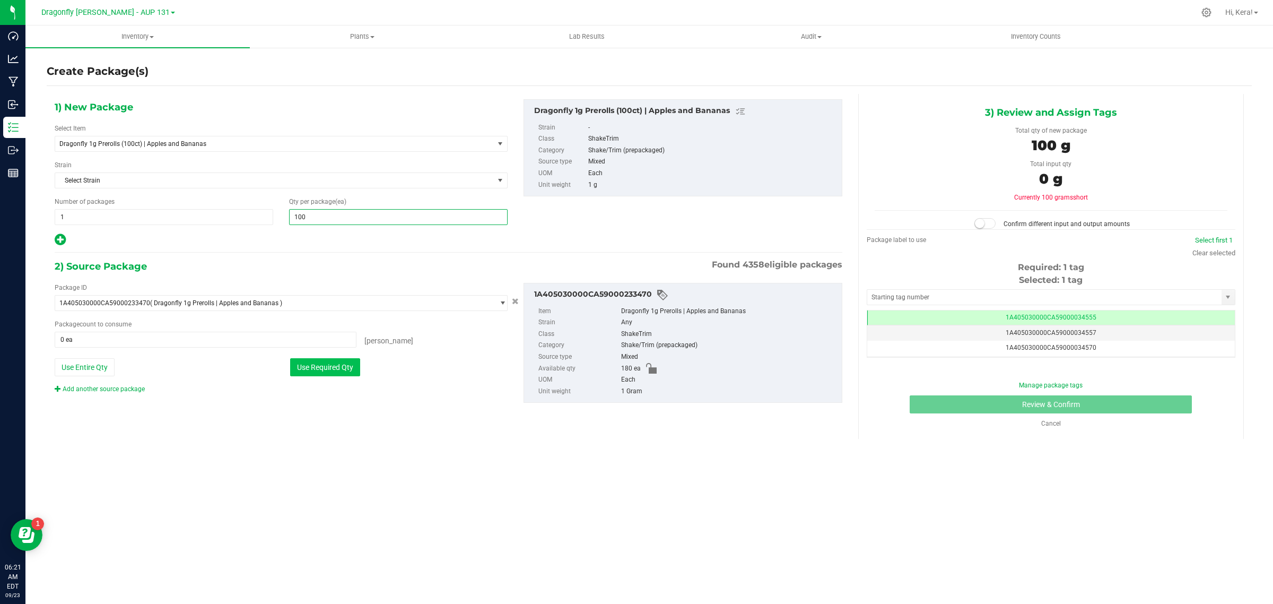
type input "100 ea"
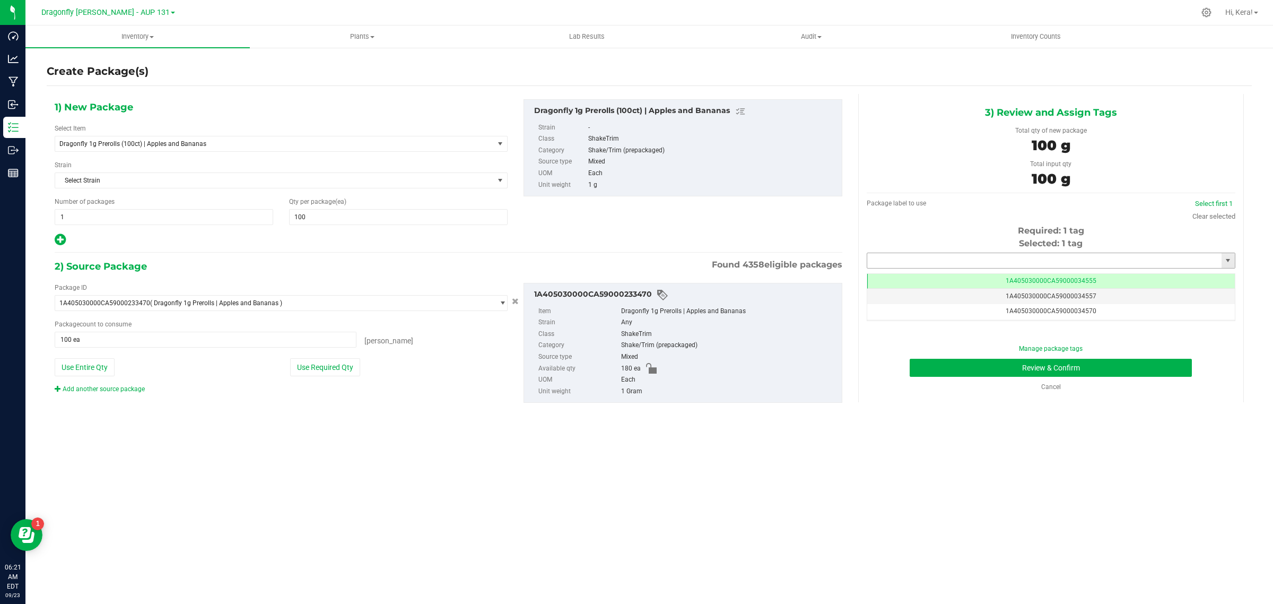
click at [947, 257] on input "text" at bounding box center [1044, 260] width 354 height 15
paste input "1A405030000CA59000245178"
click at [908, 276] on li "1A405030000CA59000245178" at bounding box center [1051, 279] width 368 height 16
type input "1A405030000CA59000245178"
click at [1108, 366] on button "Review & Confirm" at bounding box center [1051, 368] width 282 height 18
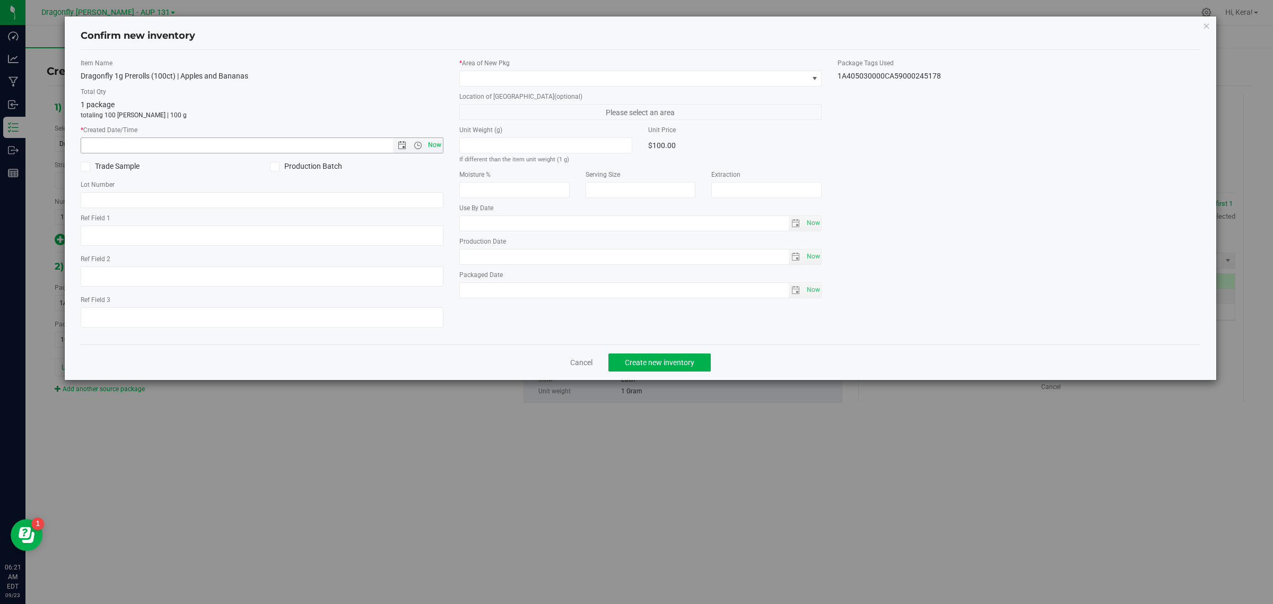
click at [429, 147] on span "Now" at bounding box center [434, 144] width 18 height 15
type input "[DATE] 6:21 AM"
click at [487, 80] on span at bounding box center [634, 78] width 349 height 15
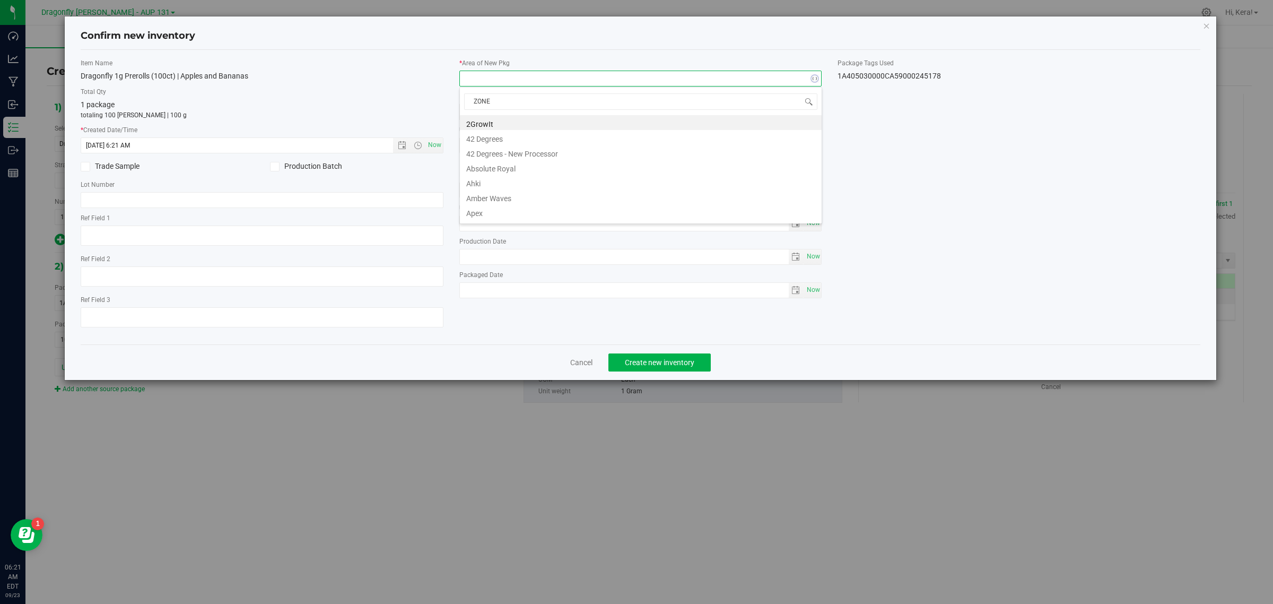
type input "ZONE 1"
click at [499, 123] on li "Dragonfly | Sandbarn | Zone 1" at bounding box center [641, 122] width 362 height 15
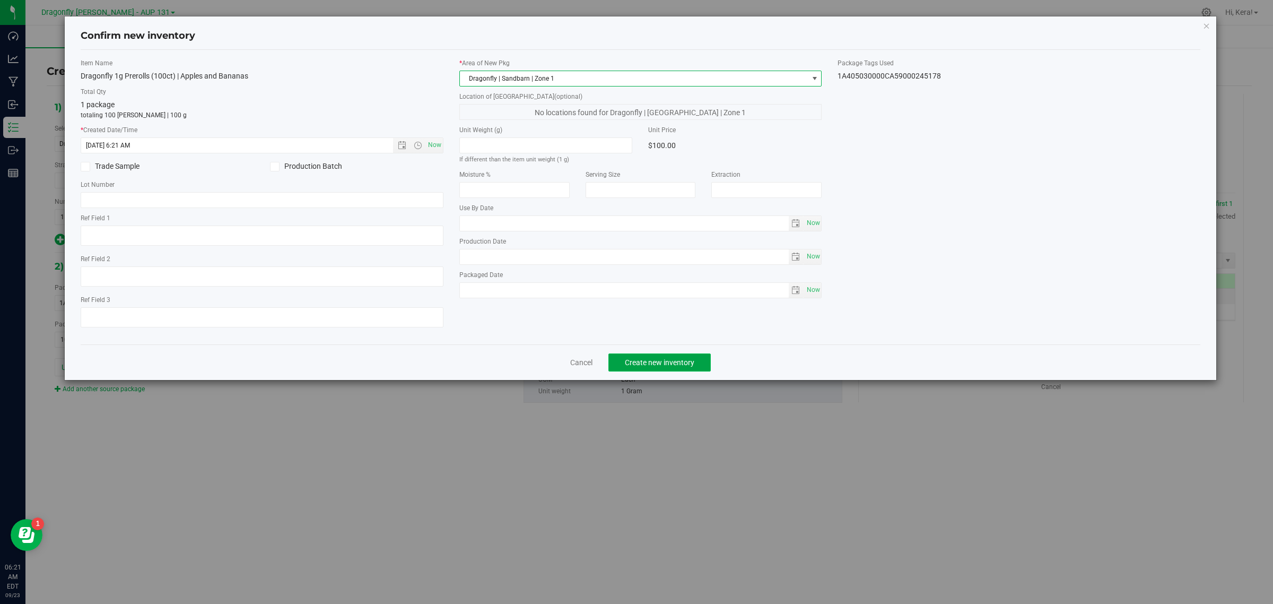
click at [647, 362] on span "Create new inventory" at bounding box center [660, 362] width 70 height 8
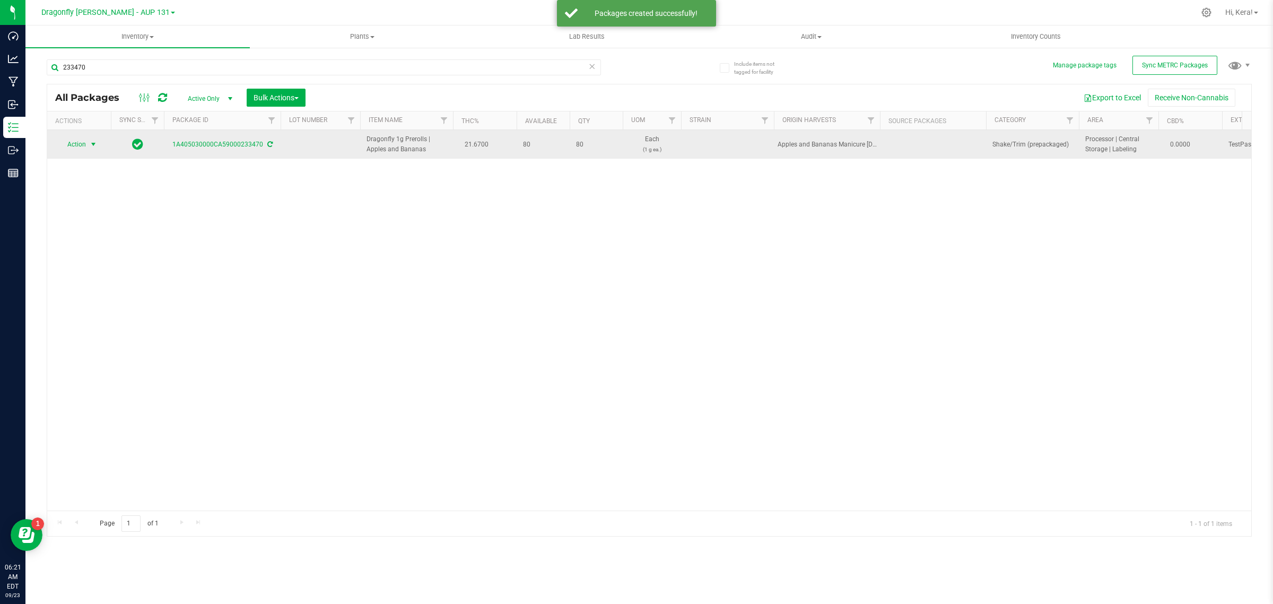
click at [81, 145] on span "Action" at bounding box center [72, 144] width 29 height 15
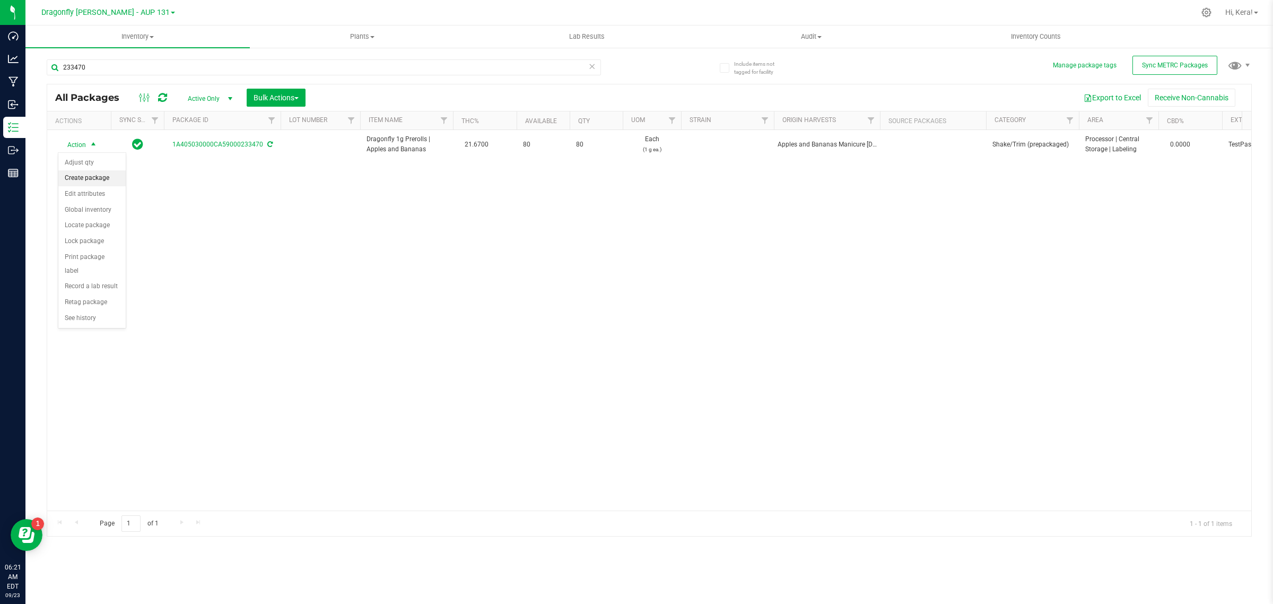
click at [84, 184] on li "Create package" at bounding box center [91, 178] width 67 height 16
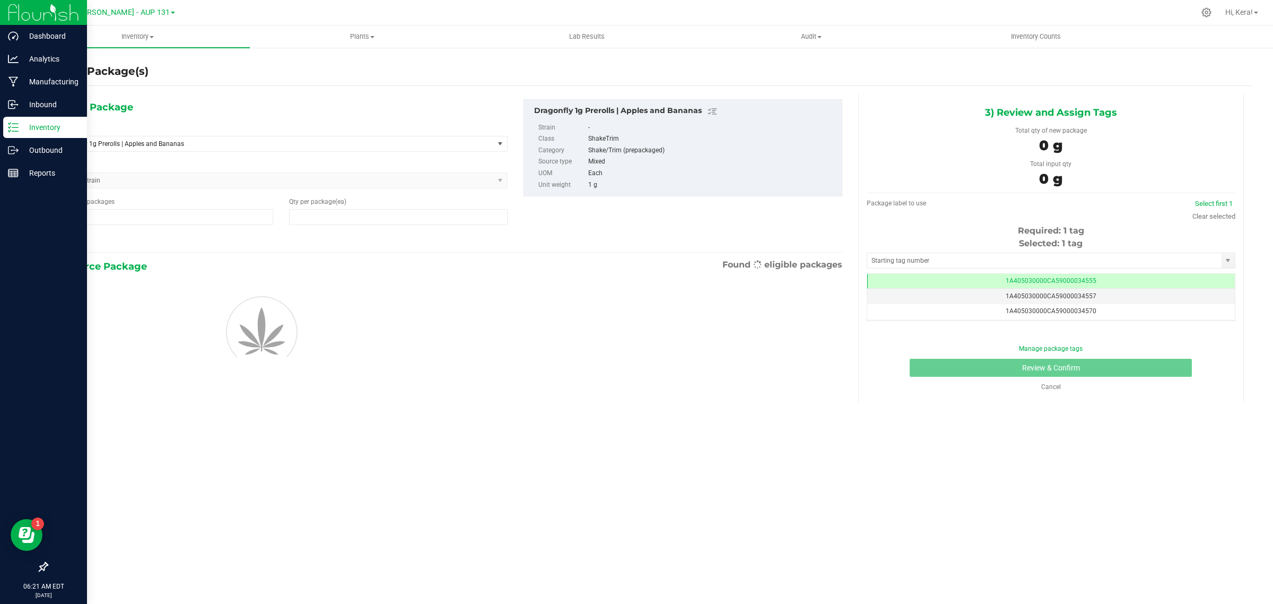
type input "1"
type input "0"
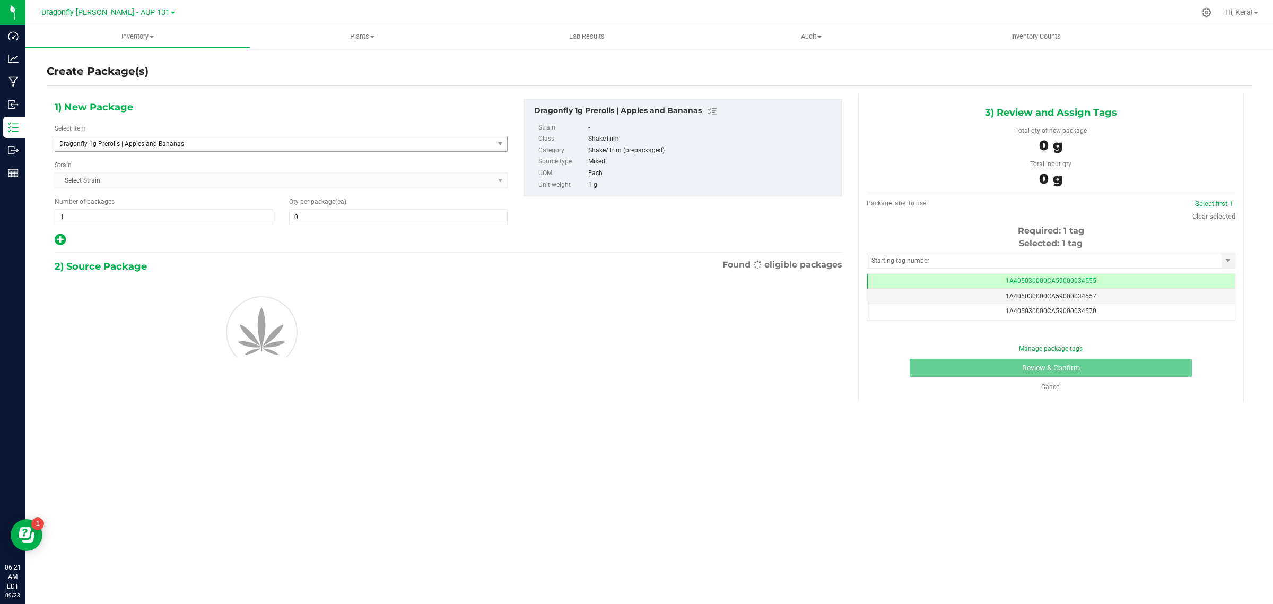
click at [245, 143] on span "Dragonfly 1g Prerolls | Apples and Bananas" at bounding box center [265, 143] width 413 height 7
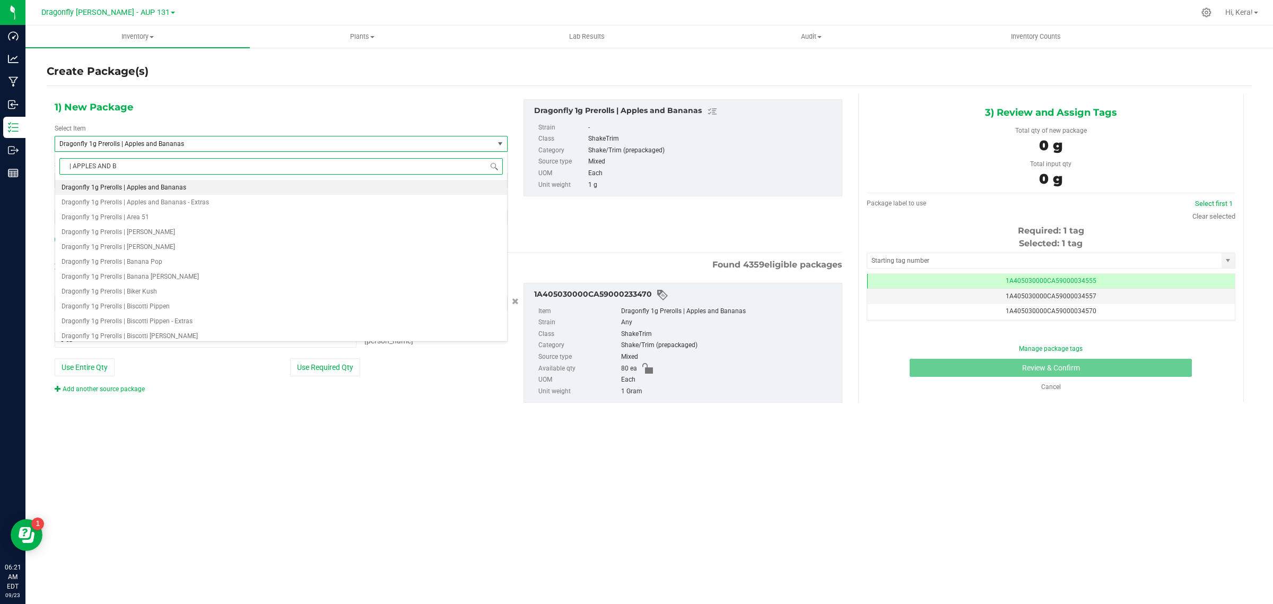
type input "| APPLES AND BA"
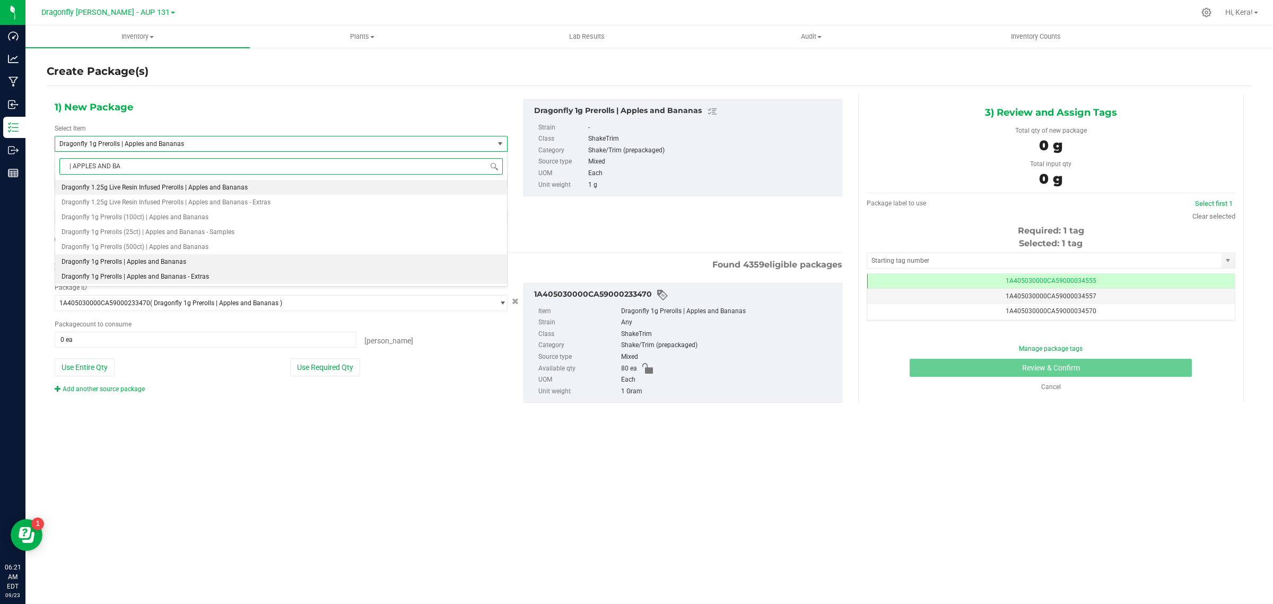
click at [215, 274] on li "Dragonfly 1g Prerolls | Apples and Bananas - Extras" at bounding box center [281, 276] width 452 height 15
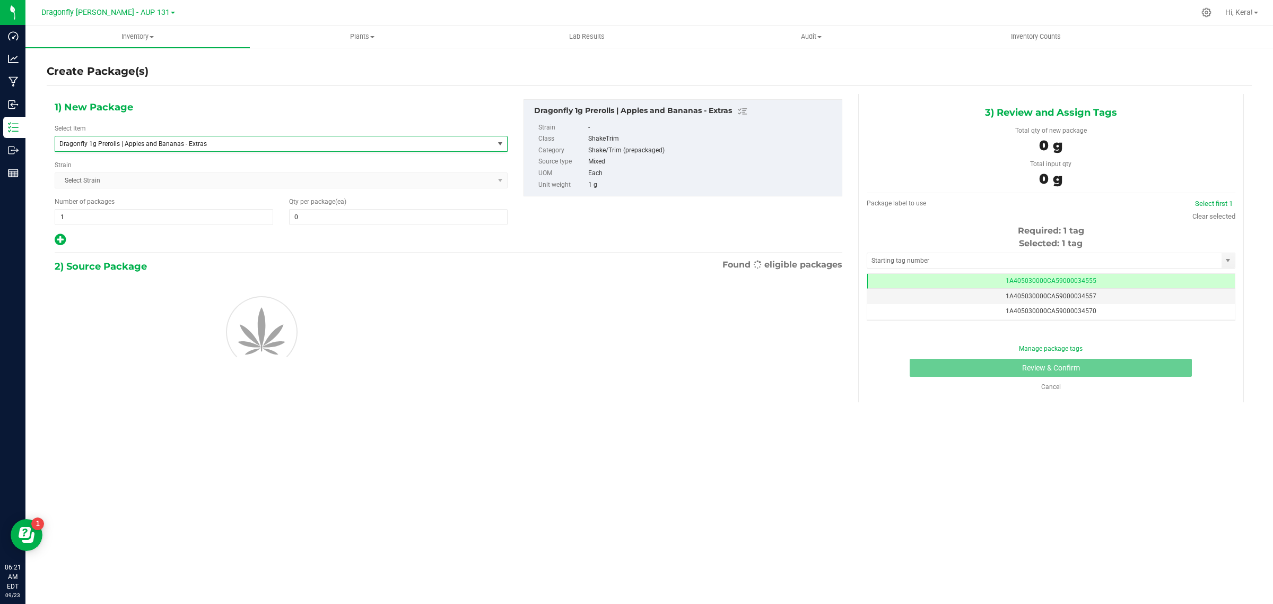
type input "0"
click at [312, 219] on span "0 0" at bounding box center [398, 217] width 219 height 16
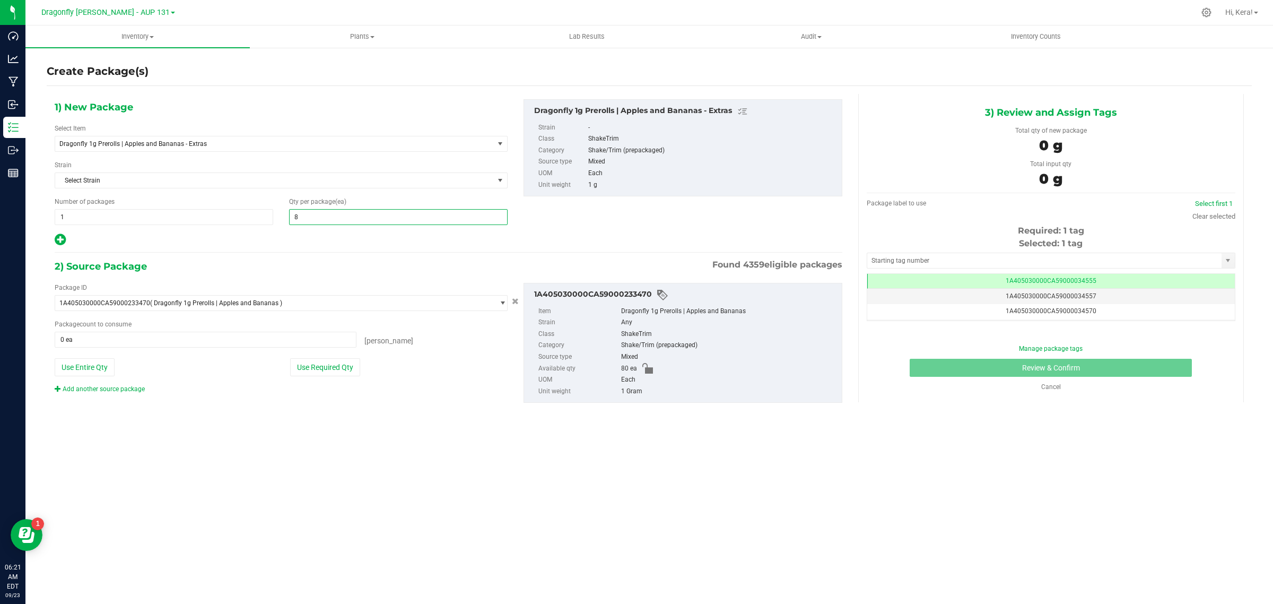
type input "80"
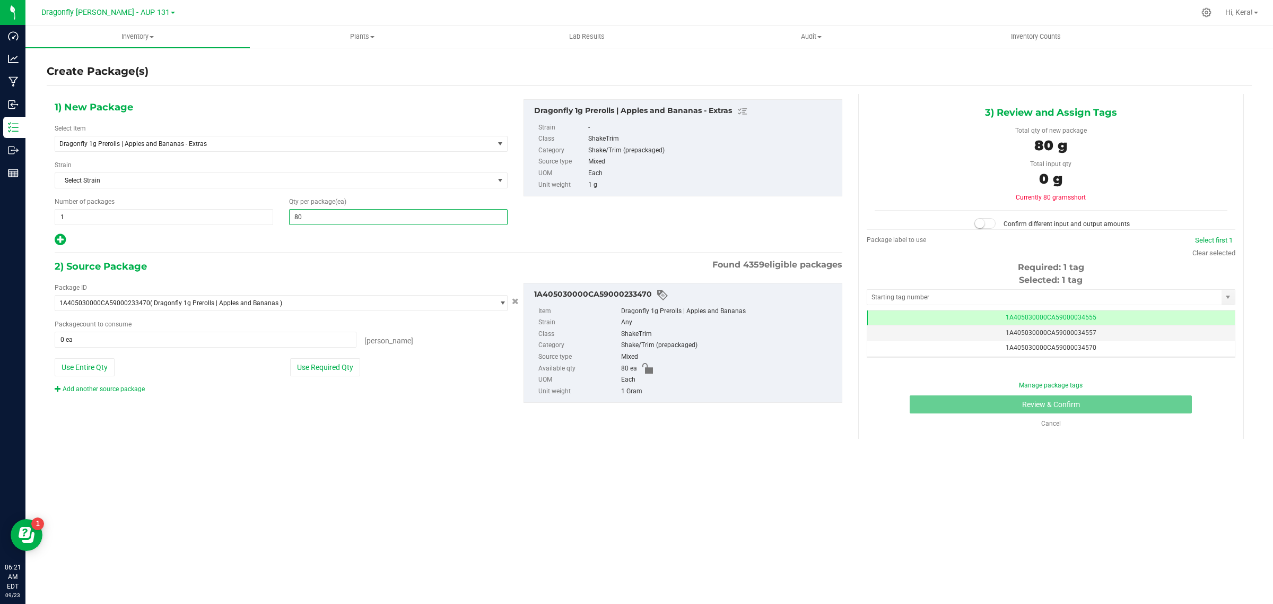
drag, startPoint x: 341, startPoint y: 370, endPoint x: 362, endPoint y: 366, distance: 21.5
click at [341, 370] on button "Use Required Qty" at bounding box center [325, 367] width 70 height 18
type input "80"
type input "80 ea"
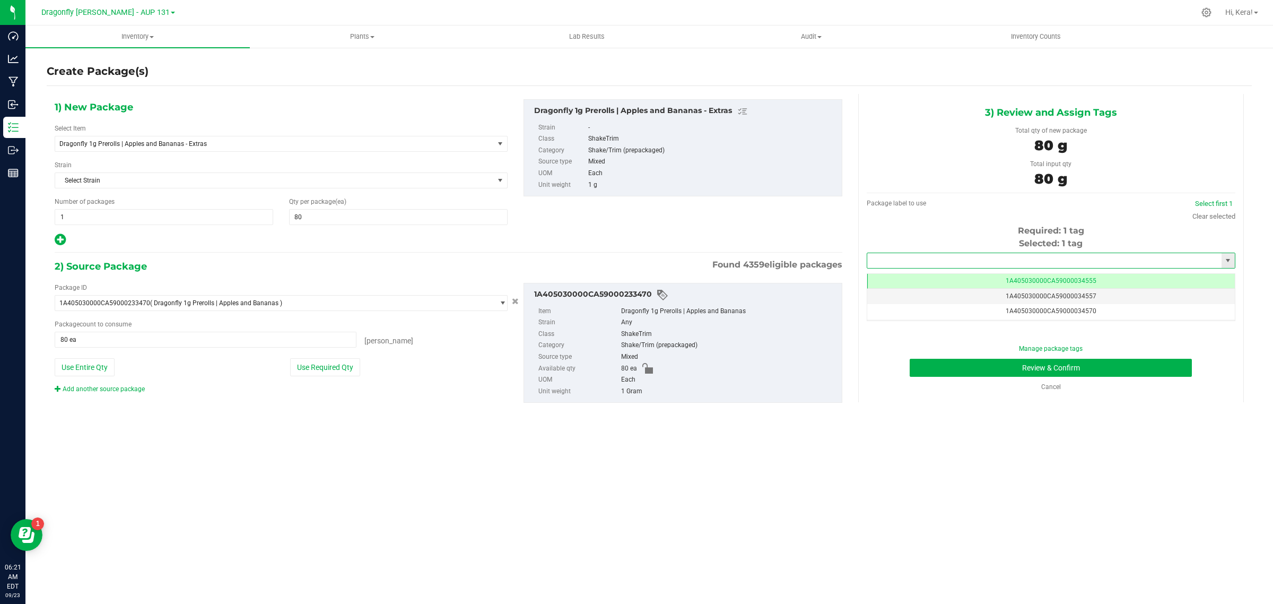
click at [1030, 256] on input "text" at bounding box center [1044, 260] width 354 height 15
paste input "1A405030000CA59000234500"
click at [936, 274] on li "1A405030000CA59000234500" at bounding box center [1051, 279] width 368 height 16
type input "1A405030000CA59000234500"
click at [969, 373] on button "Review & Confirm" at bounding box center [1051, 368] width 282 height 18
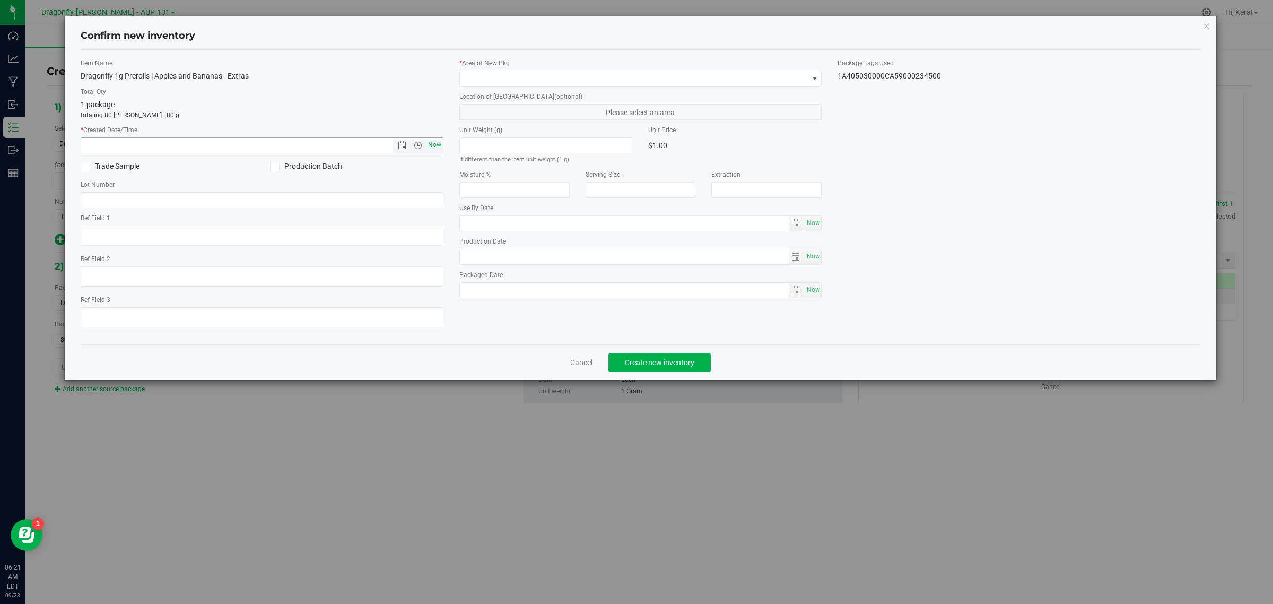
click at [438, 147] on span "Now" at bounding box center [434, 144] width 18 height 15
type input "[DATE] 6:21 AM"
click at [718, 75] on span at bounding box center [634, 78] width 349 height 15
type input "ZONE 2"
click at [585, 127] on li "Dragonfly | Sandbarn | Zone 2" at bounding box center [641, 122] width 362 height 15
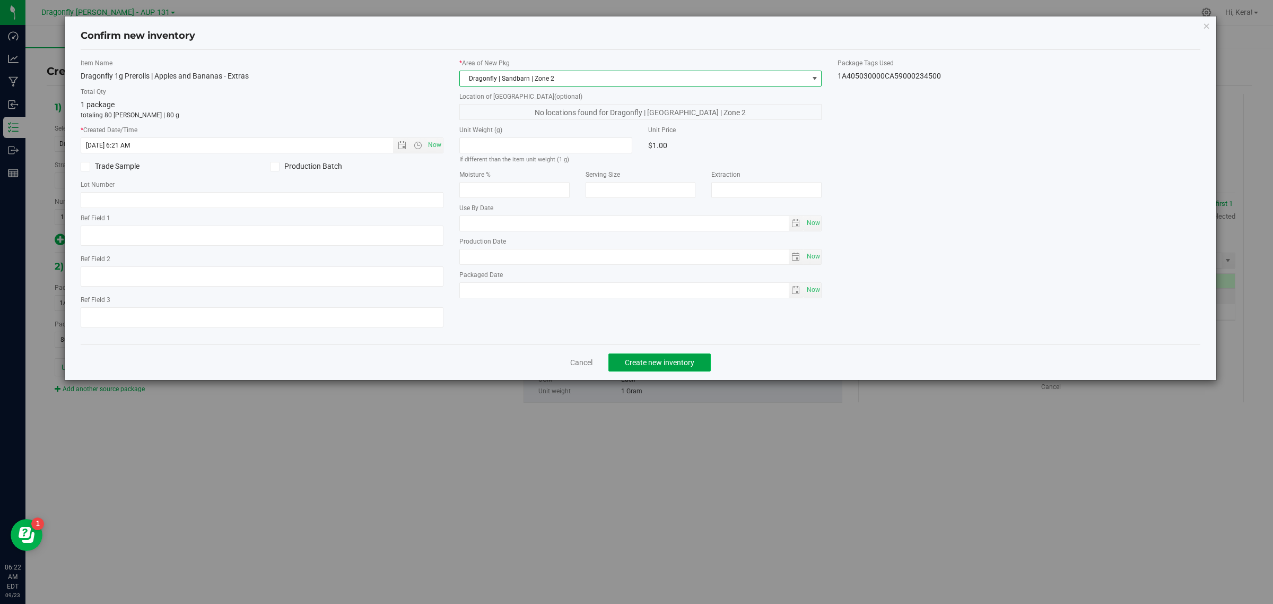
click at [693, 367] on span "Create new inventory" at bounding box center [660, 362] width 70 height 8
